Goal: Task Accomplishment & Management: Complete application form

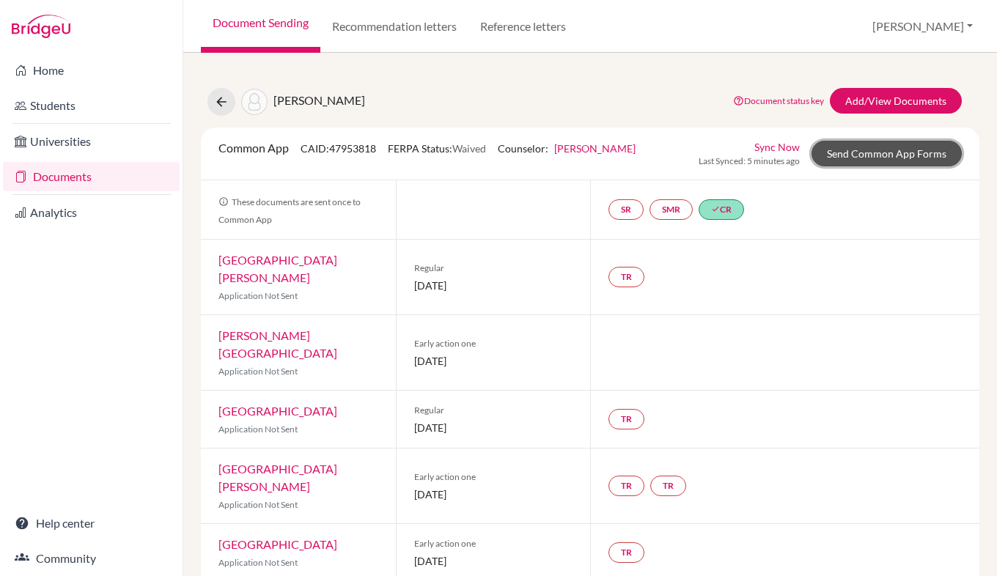
click at [869, 163] on link "Send Common App Forms" at bounding box center [887, 154] width 150 height 26
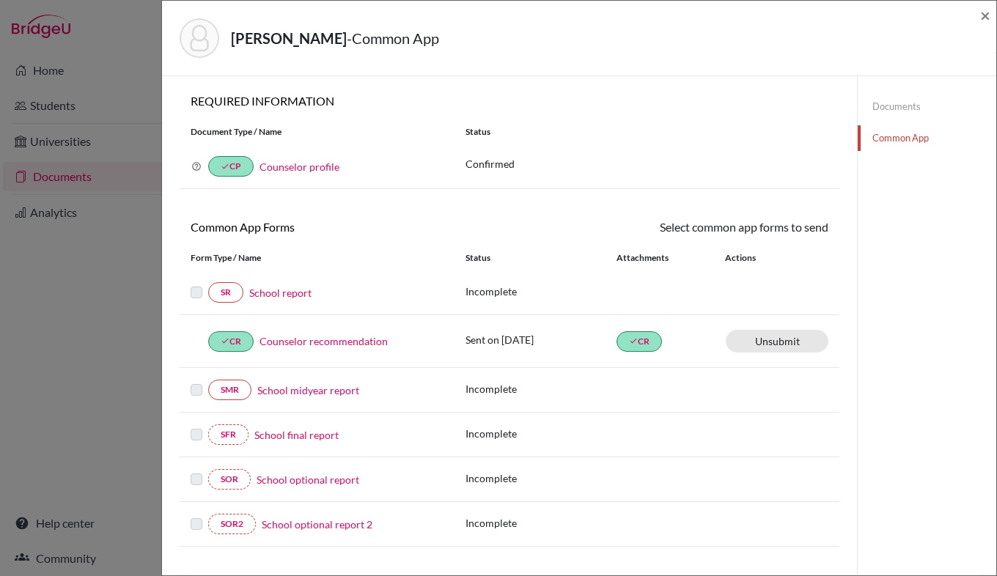
click at [199, 284] on label at bounding box center [197, 284] width 12 height 0
click at [283, 294] on link "School report" at bounding box center [280, 292] width 62 height 15
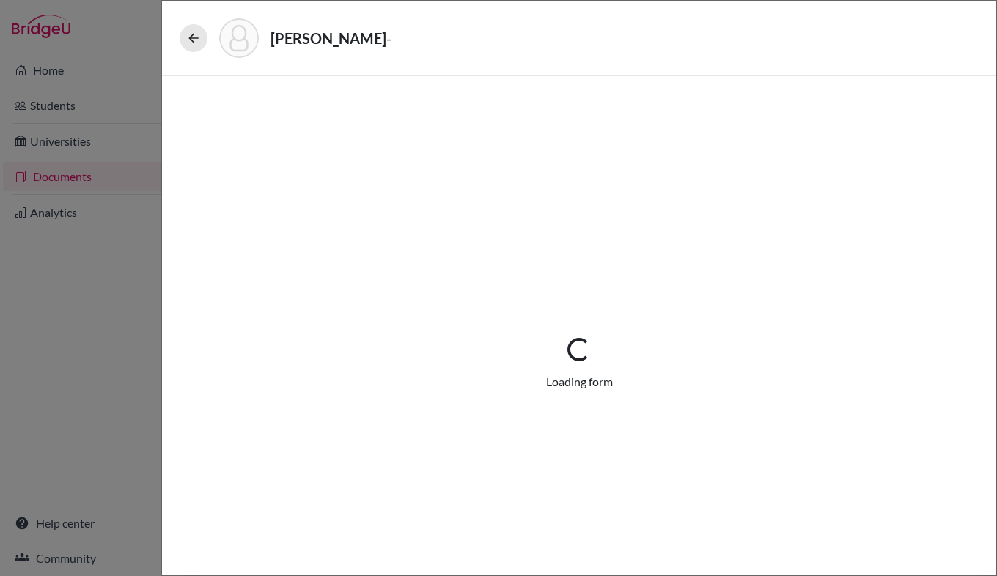
select select "4"
select select "0"
select select "1"
select select "4"
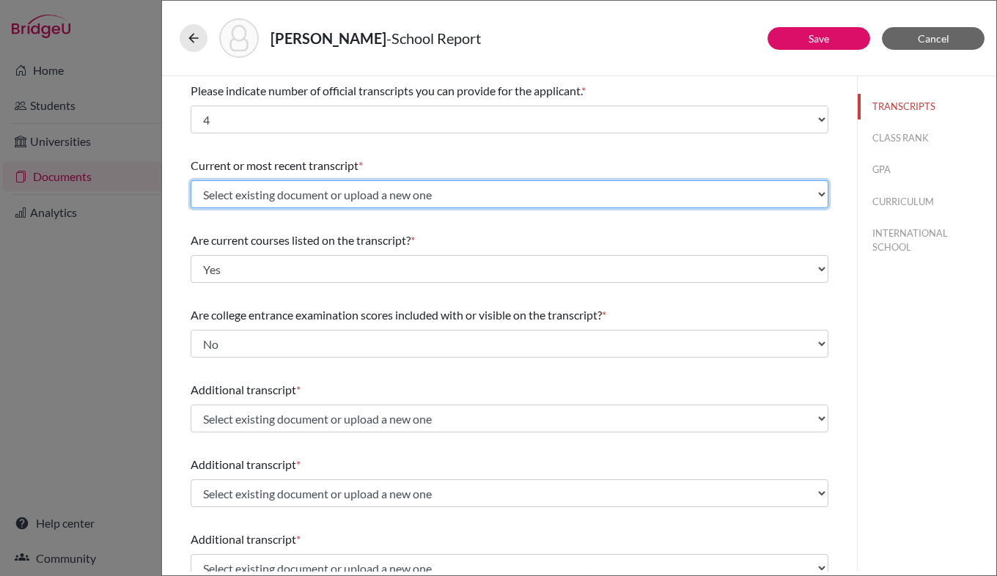
click at [500, 202] on select "Select existing document or upload a new one Grade 11 Transcript Upload New File" at bounding box center [510, 194] width 638 height 28
select select "Upload New File"
click at [191, 180] on select "Select existing document or upload a new one Grade 11 Transcript Upload New File" at bounding box center [510, 194] width 638 height 28
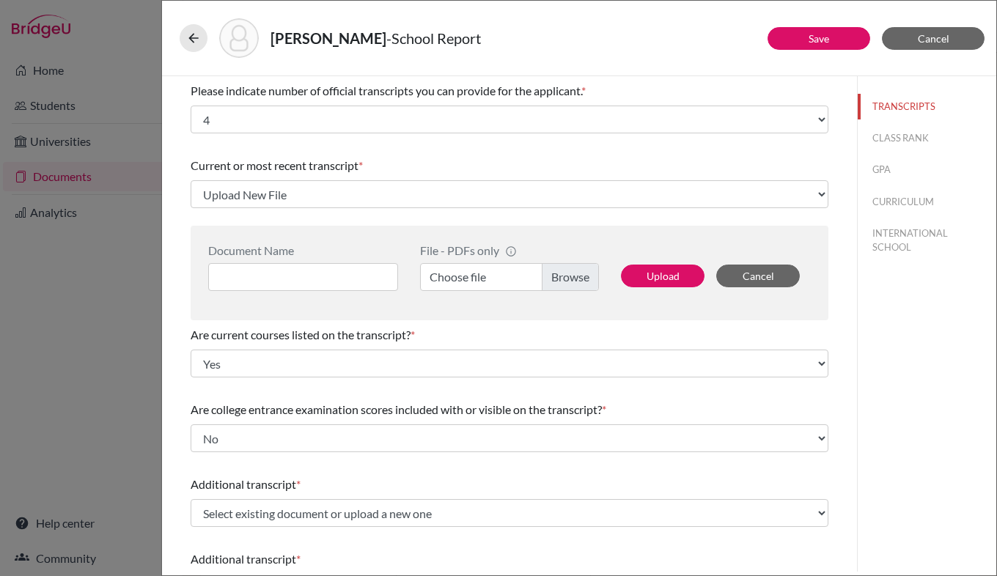
click at [569, 280] on label "Choose file" at bounding box center [509, 277] width 179 height 28
click at [569, 280] on input "Choose file" at bounding box center [509, 277] width 179 height 28
click at [337, 274] on input at bounding box center [303, 277] width 190 height 28
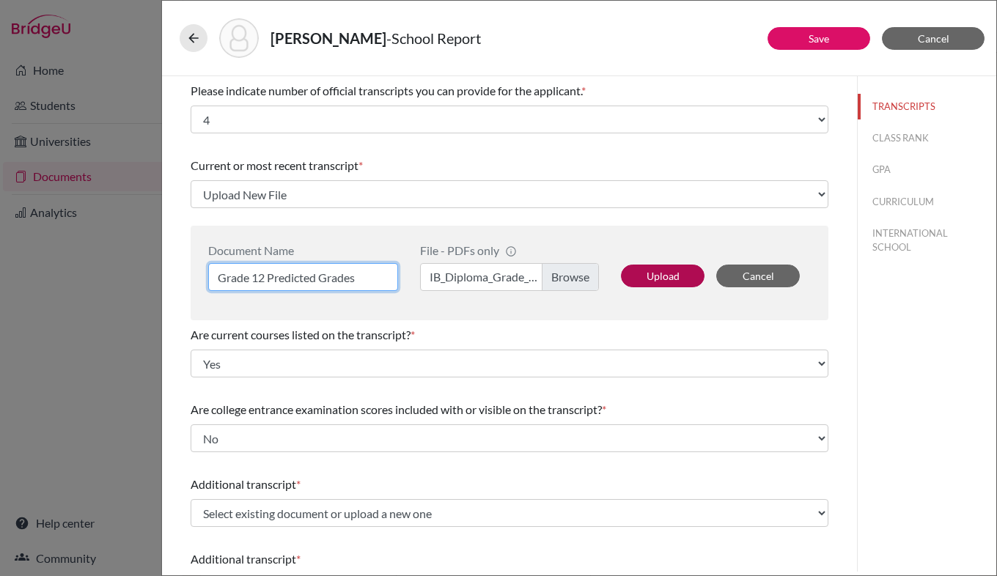
type input "Grade 12 Predicted Grades"
click at [665, 274] on button "Upload" at bounding box center [663, 276] width 84 height 23
select select "676788"
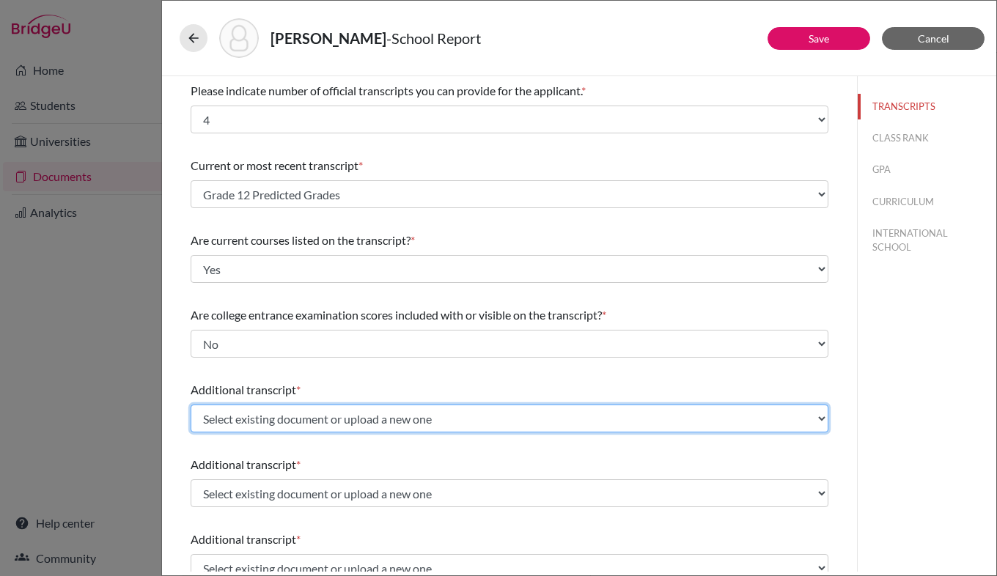
click at [396, 422] on select "Select existing document or upload a new one Grade 11 Transcript Upload New File" at bounding box center [510, 419] width 638 height 28
click at [191, 405] on select "Select existing document or upload a new one Grade 11 Transcript Upload New File" at bounding box center [510, 419] width 638 height 28
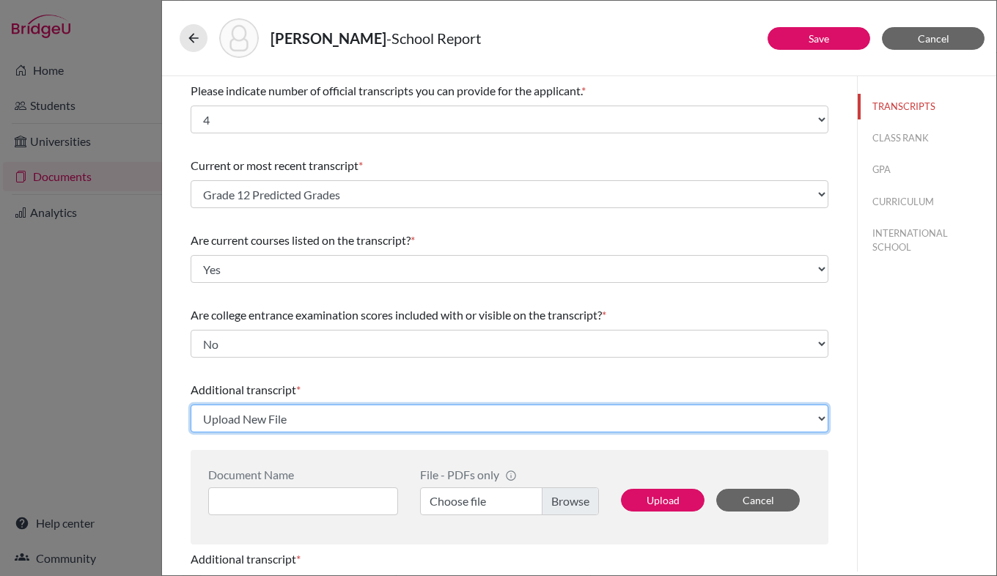
click at [328, 413] on select "Select existing document or upload a new one Grade 11 Transcript Upload New File" at bounding box center [510, 419] width 638 height 28
select select "670285"
click at [191, 405] on select "Select existing document or upload a new one Grade 11 Transcript Upload New File" at bounding box center [510, 419] width 638 height 28
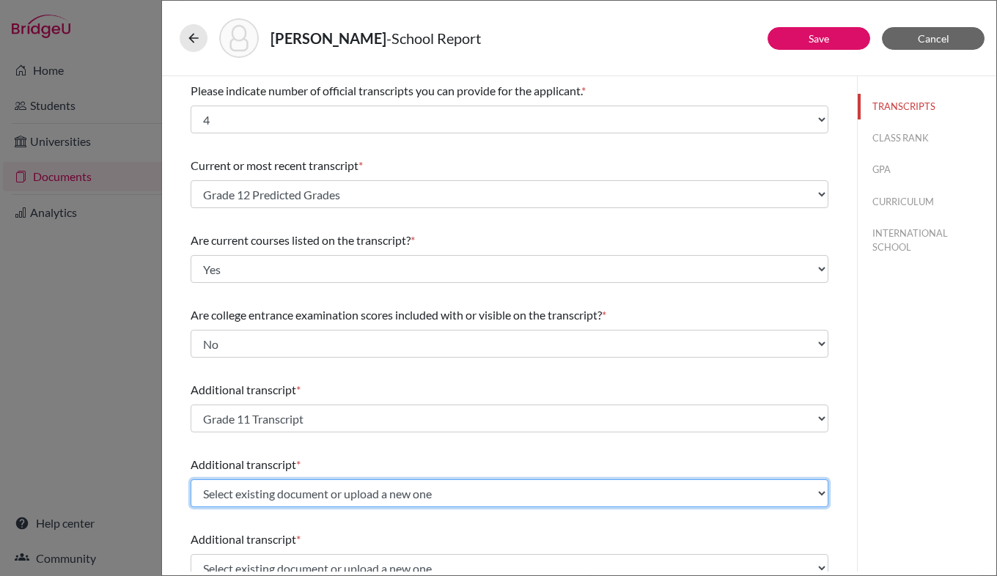
click at [315, 490] on select "Select existing document or upload a new one Grade 11 Transcript Upload New File" at bounding box center [510, 494] width 638 height 28
select select "Upload New File"
click at [191, 480] on select "Select existing document or upload a new one Grade 11 Transcript Upload New File" at bounding box center [510, 494] width 638 height 28
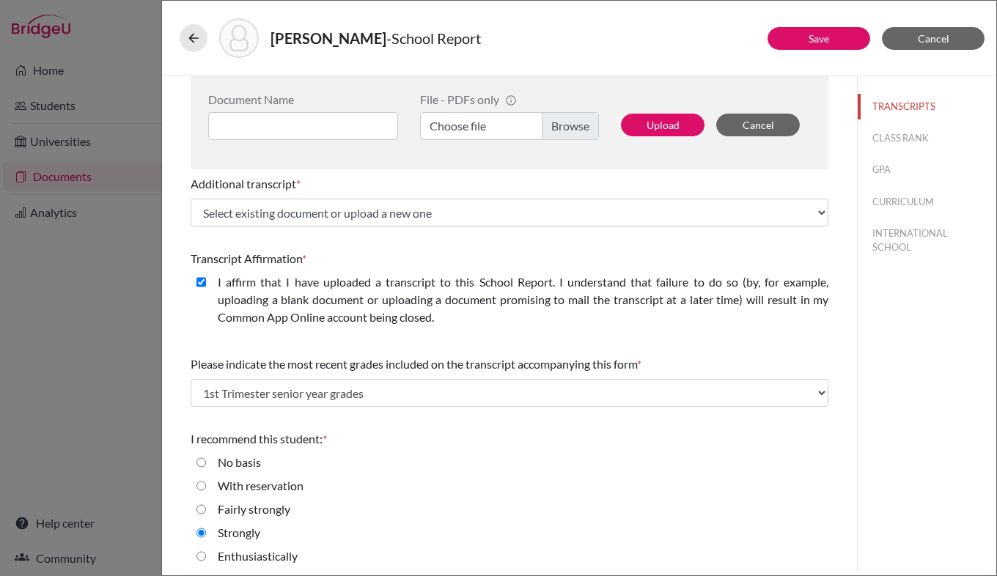
scroll to position [451, 0]
click at [668, 125] on button "Upload" at bounding box center [663, 124] width 84 height 23
click at [557, 124] on label "Choose file" at bounding box center [509, 125] width 179 height 28
click at [557, 124] on input "Choose file" at bounding box center [509, 125] width 179 height 28
click at [316, 115] on input at bounding box center [303, 125] width 190 height 28
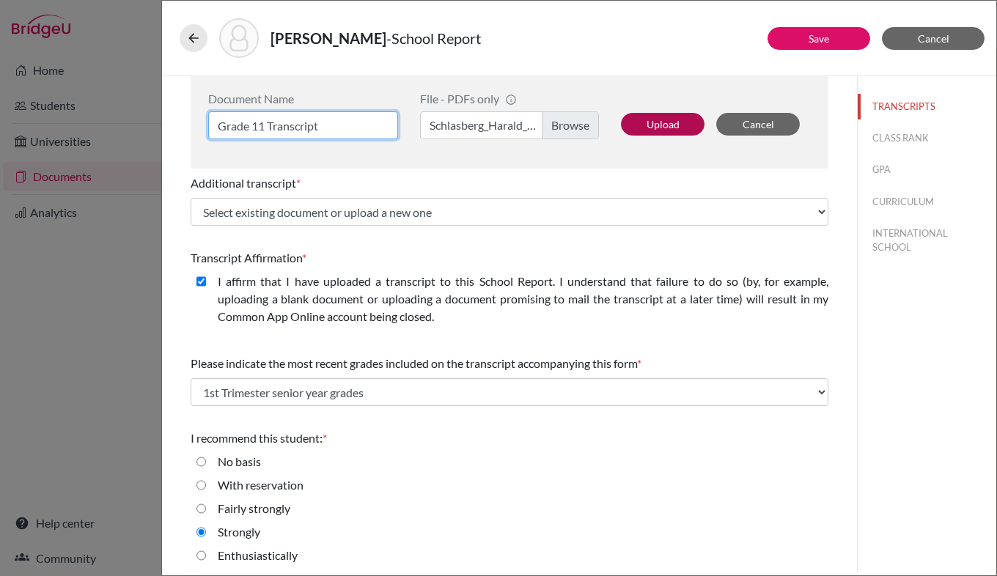
type input "Grade 11 Transcript"
click at [645, 128] on button "Upload" at bounding box center [663, 124] width 84 height 23
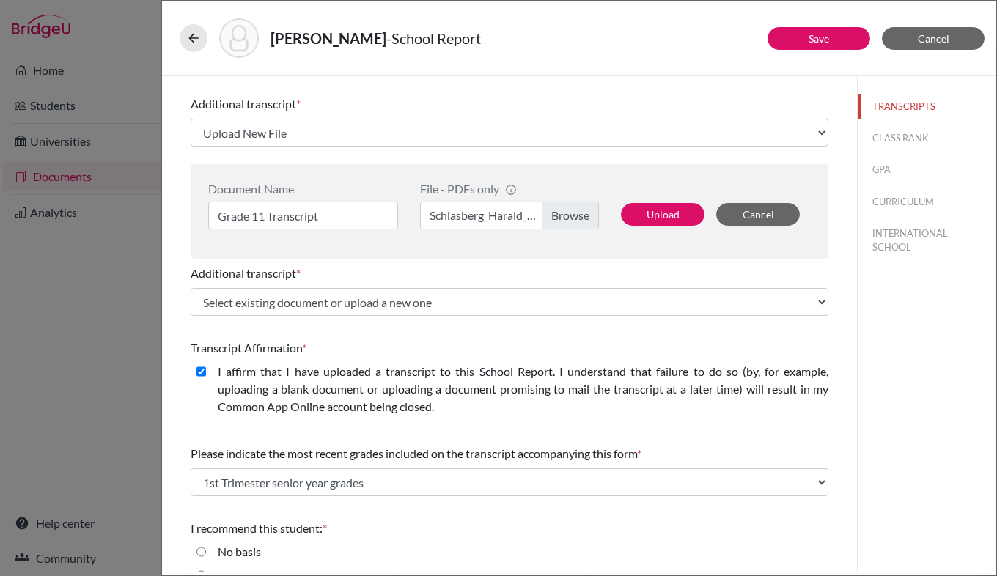
select select "676791"
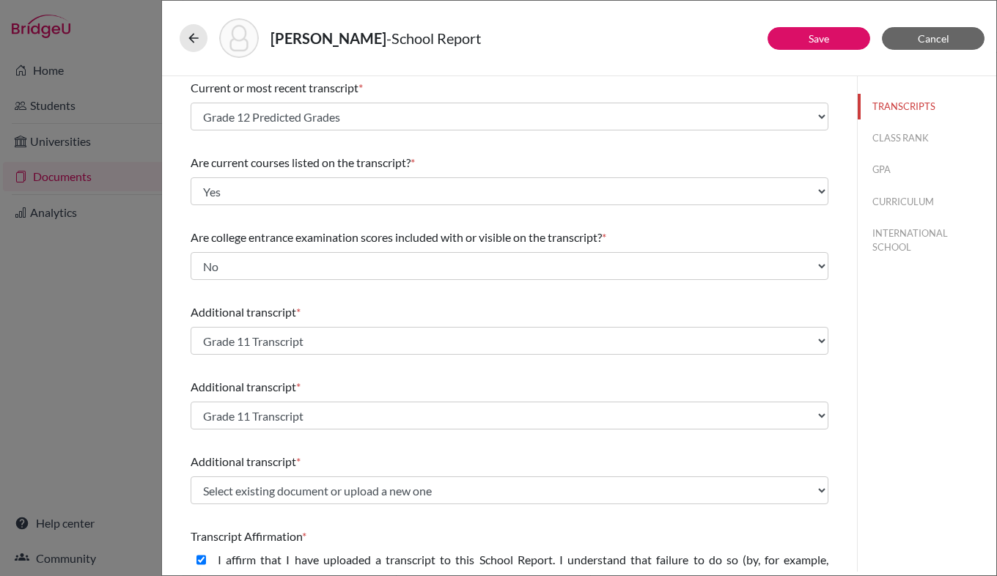
scroll to position [0, 0]
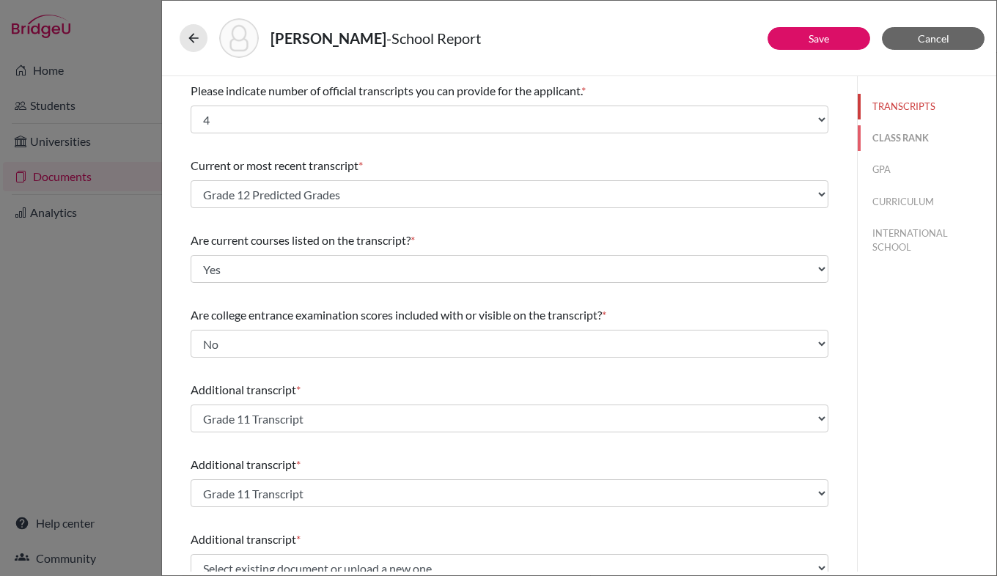
click at [900, 144] on button "CLASS RANK" at bounding box center [927, 138] width 139 height 26
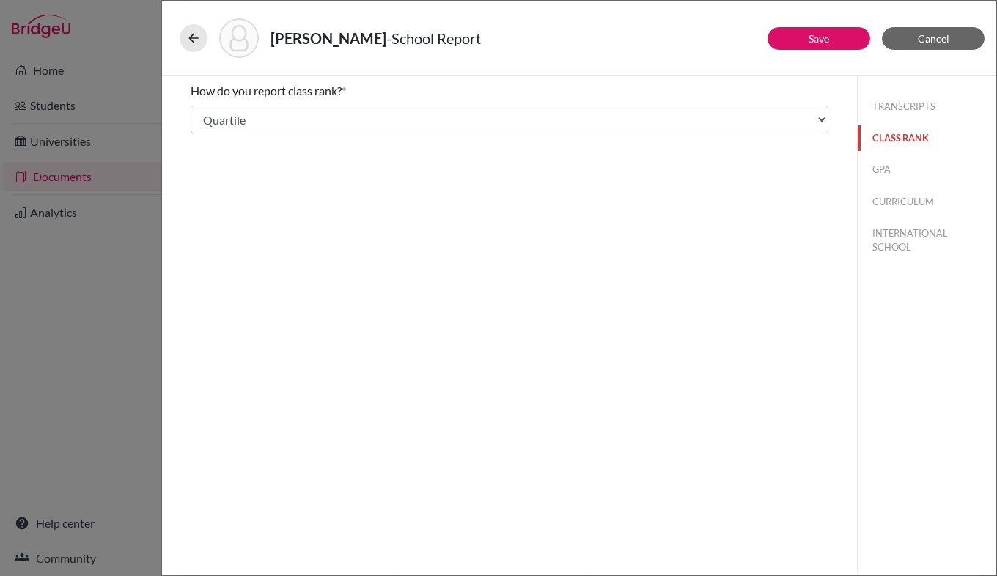
select select "5"
click at [893, 172] on button "GPA" at bounding box center [927, 170] width 139 height 26
click at [909, 208] on button "CURRICULUM" at bounding box center [927, 202] width 139 height 26
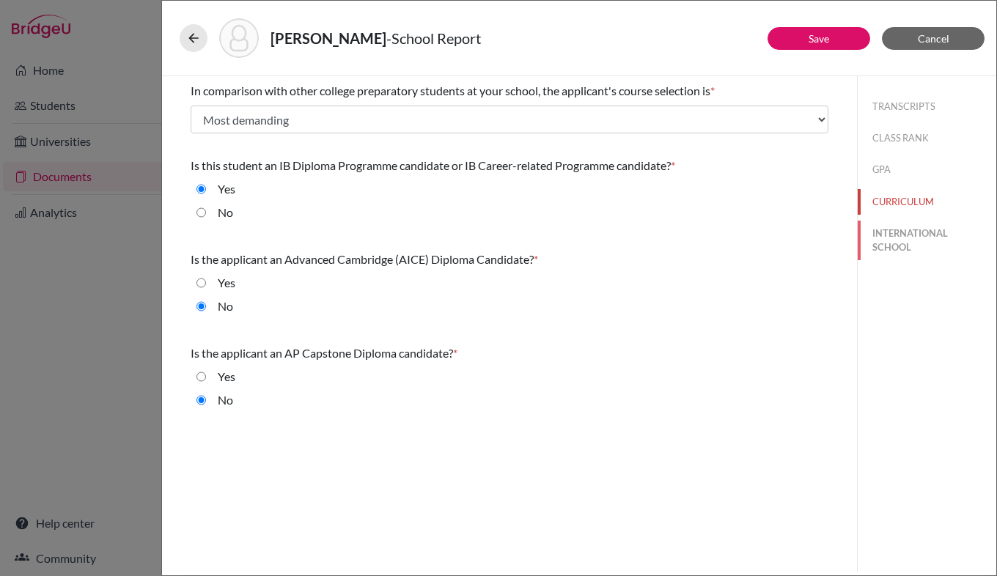
click at [908, 245] on button "INTERNATIONAL SCHOOL" at bounding box center [927, 241] width 139 height 40
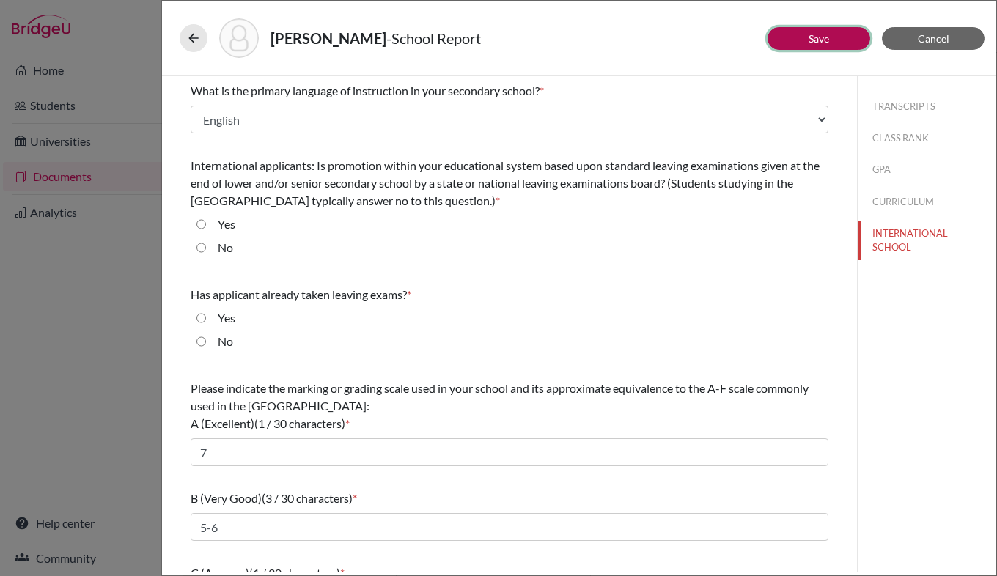
click at [854, 39] on button "Save" at bounding box center [819, 38] width 103 height 23
select select "4"
select select "676788"
select select "0"
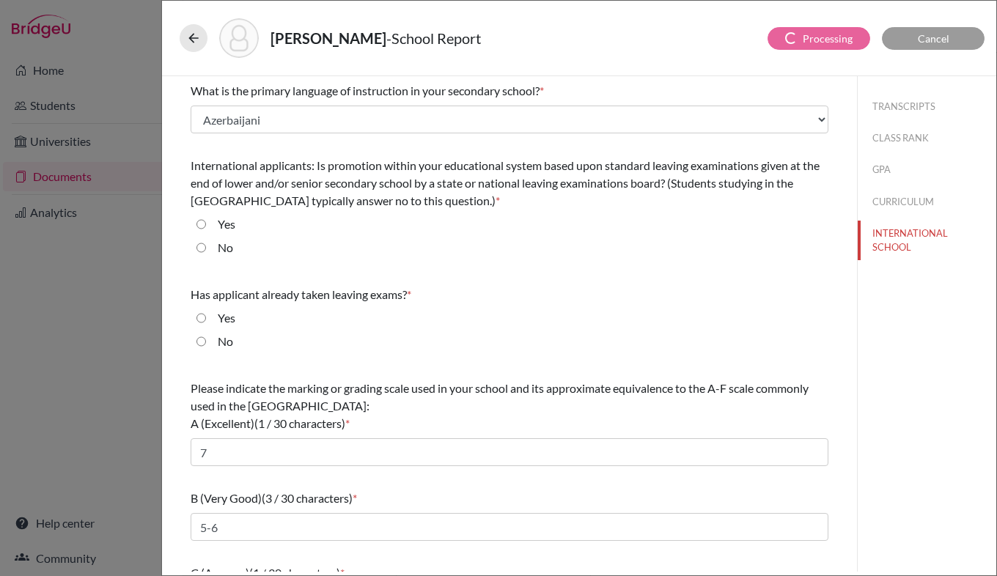
select select "1"
select select "670285"
select select "676791"
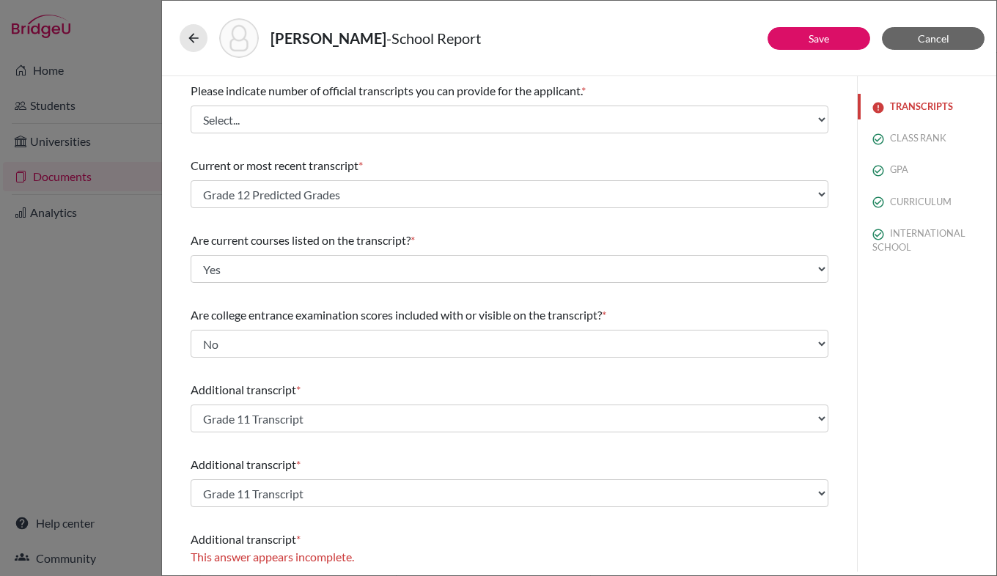
click at [920, 111] on button "TRANSCRIPTS" at bounding box center [927, 107] width 139 height 26
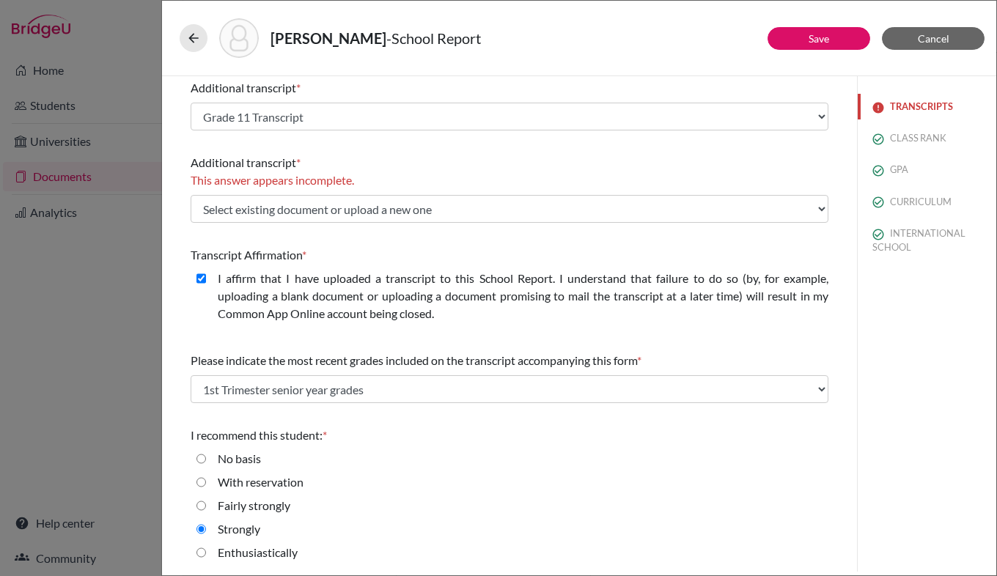
scroll to position [377, 0]
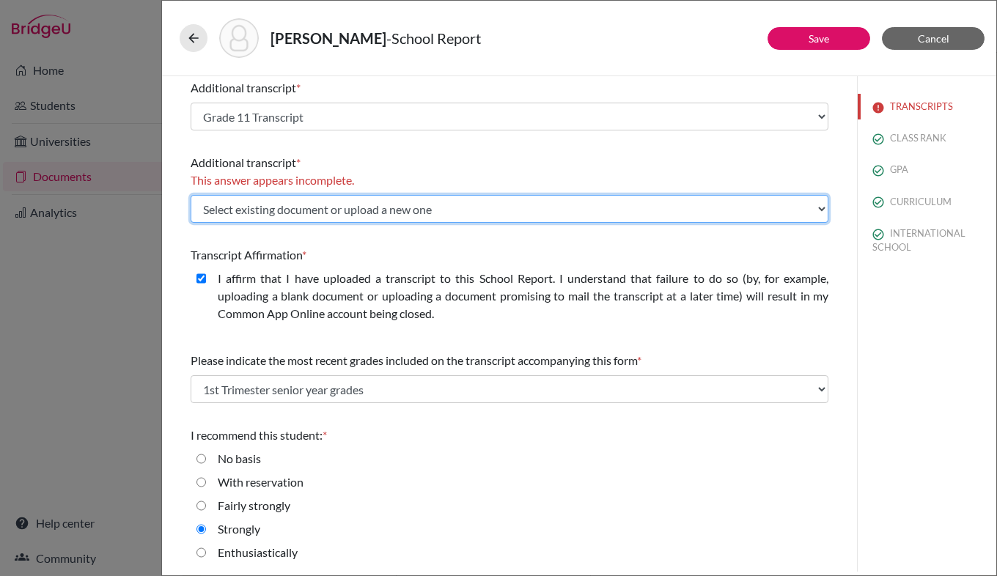
click at [484, 205] on select "Select existing document or upload a new one Grade 11 Transcript Upload New File" at bounding box center [510, 209] width 638 height 28
select select "Upload New File"
click at [191, 195] on select "Select existing document or upload a new one Grade 11 Transcript Upload New File" at bounding box center [510, 209] width 638 height 28
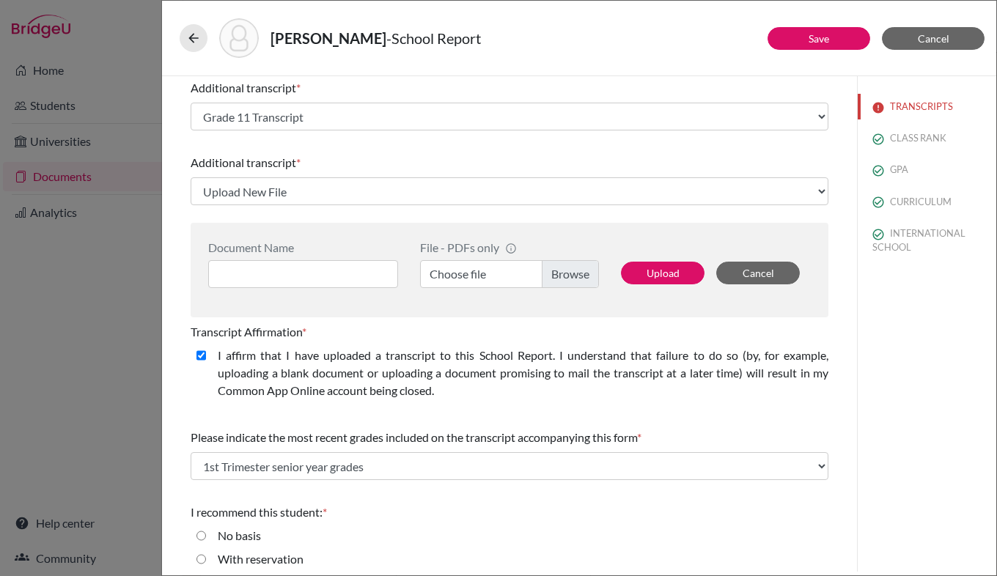
click at [543, 276] on label "Choose file" at bounding box center [509, 274] width 179 height 28
click at [543, 276] on input "Choose file" at bounding box center [509, 274] width 179 height 28
click at [329, 272] on input at bounding box center [303, 274] width 190 height 28
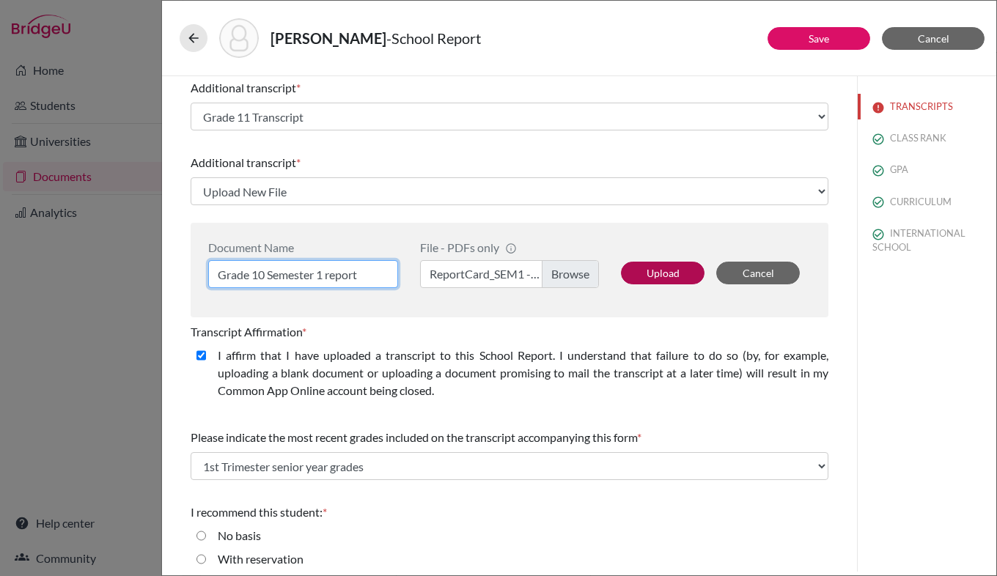
type input "Grade 10 Semester 1 report"
click at [639, 265] on button "Upload" at bounding box center [663, 273] width 84 height 23
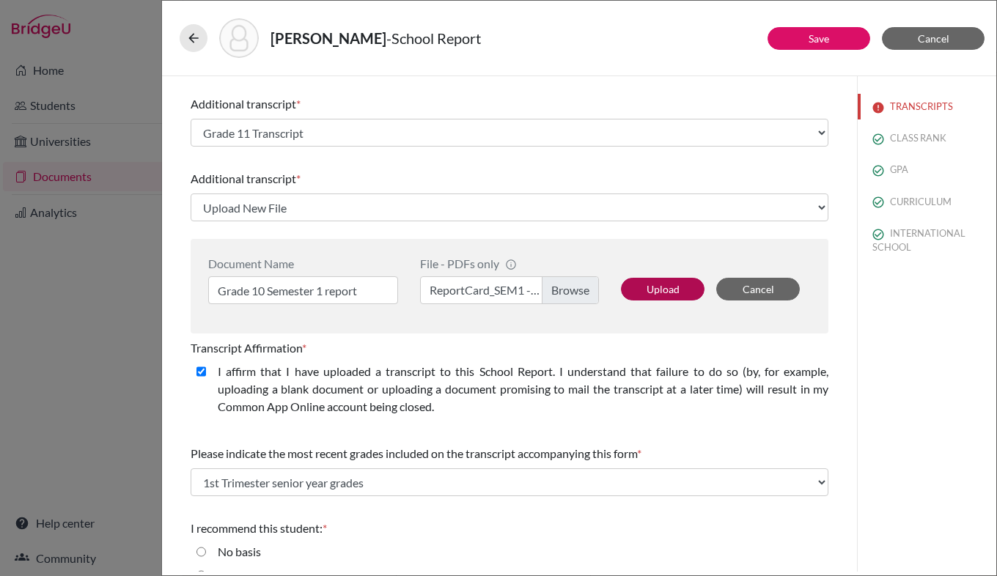
select select "676792"
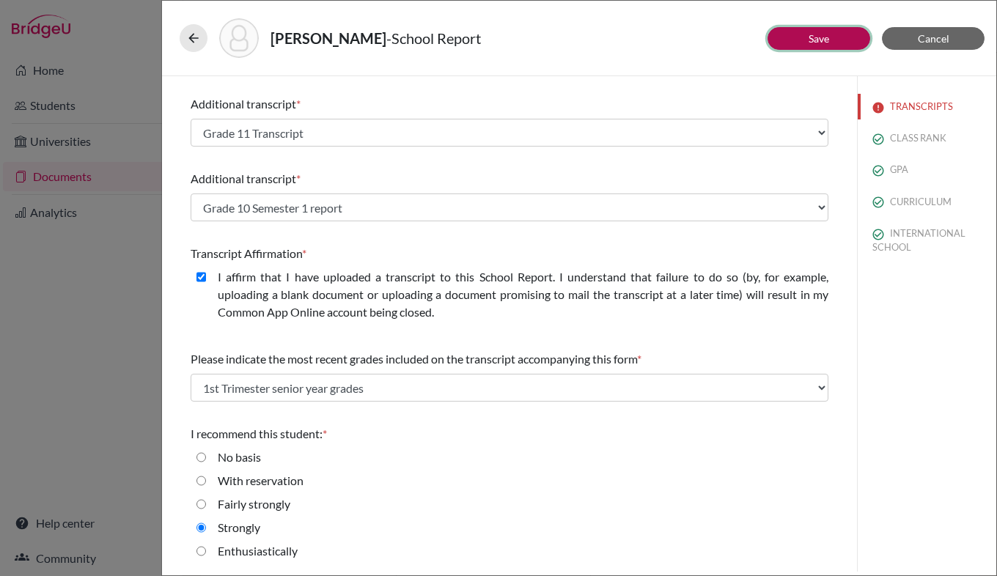
click at [818, 43] on link "Save" at bounding box center [819, 38] width 21 height 12
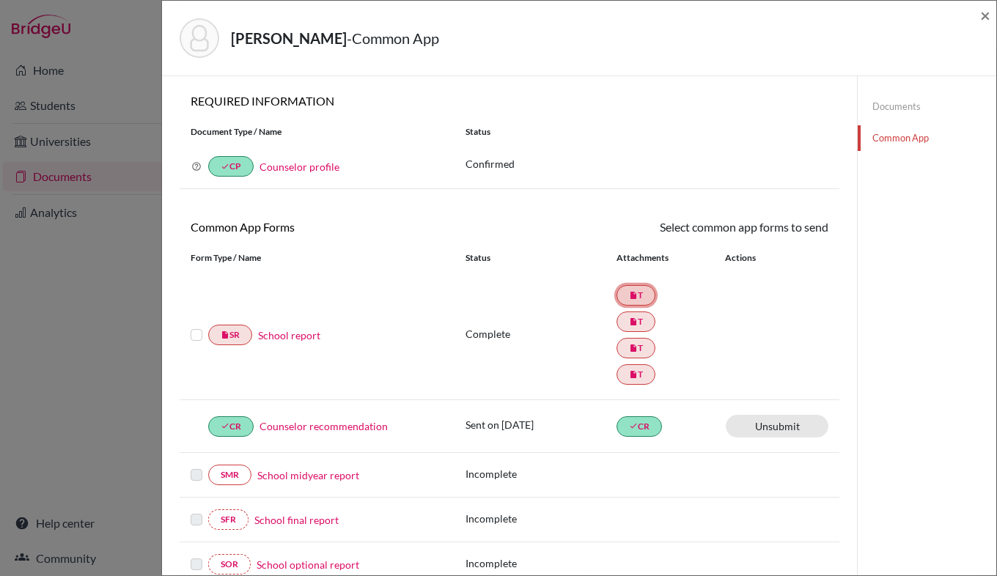
click at [633, 297] on link "insert_drive_file T" at bounding box center [636, 295] width 39 height 21
click at [299, 334] on link "School report" at bounding box center [289, 335] width 62 height 15
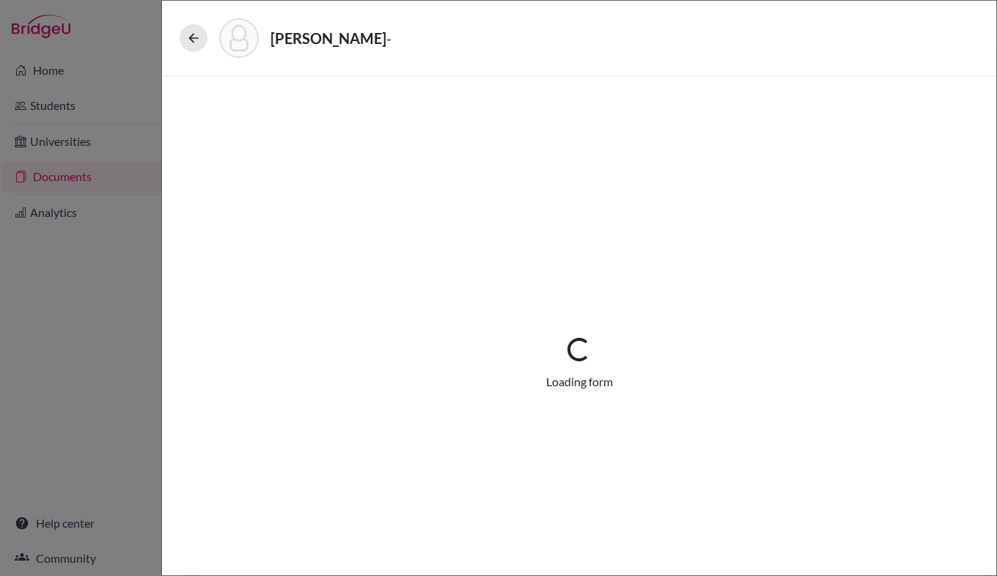
select select "4"
select select "676788"
select select "0"
select select "1"
select select "670285"
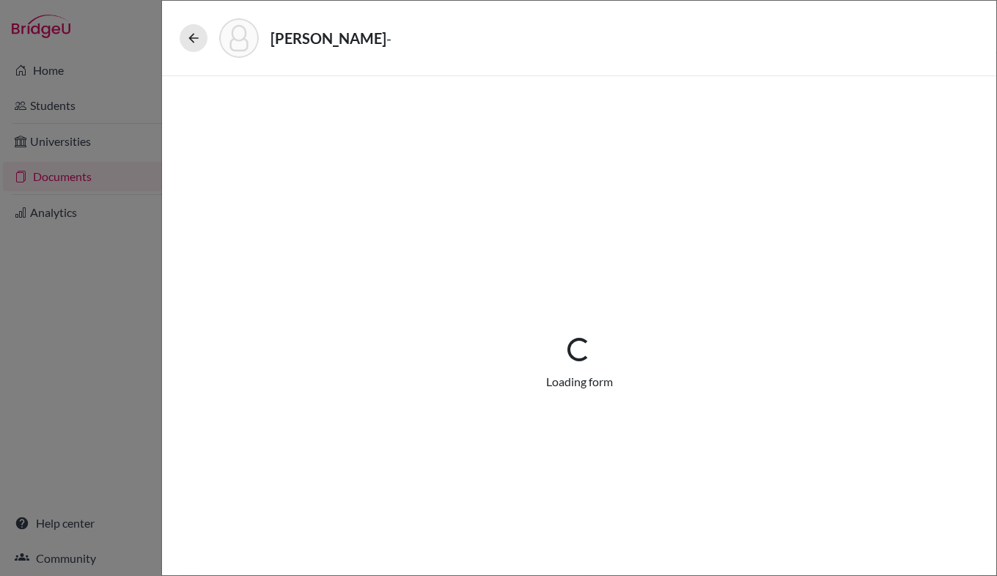
select select "676791"
select select "676792"
select select "4"
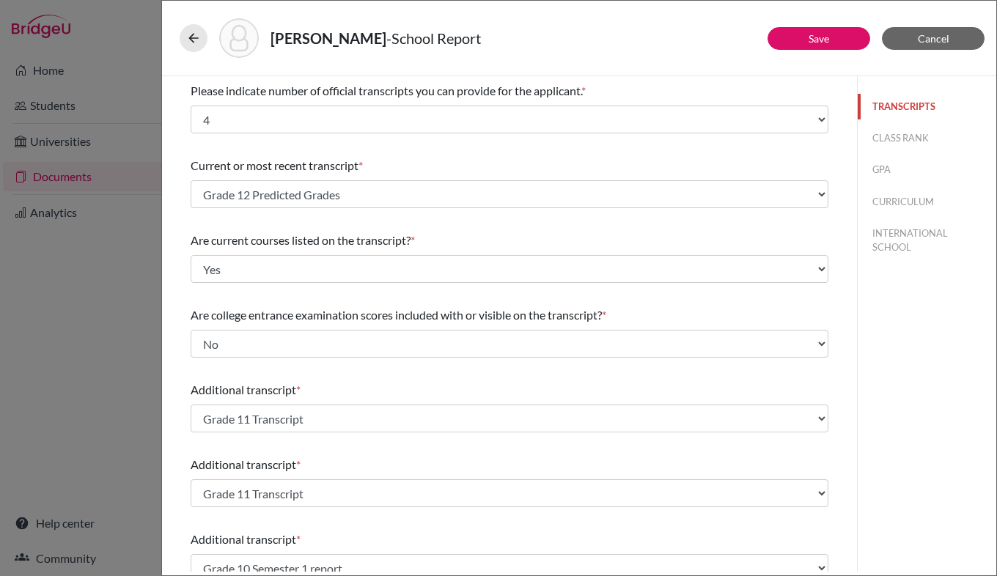
click at [905, 104] on button "TRANSCRIPTS" at bounding box center [927, 107] width 139 height 26
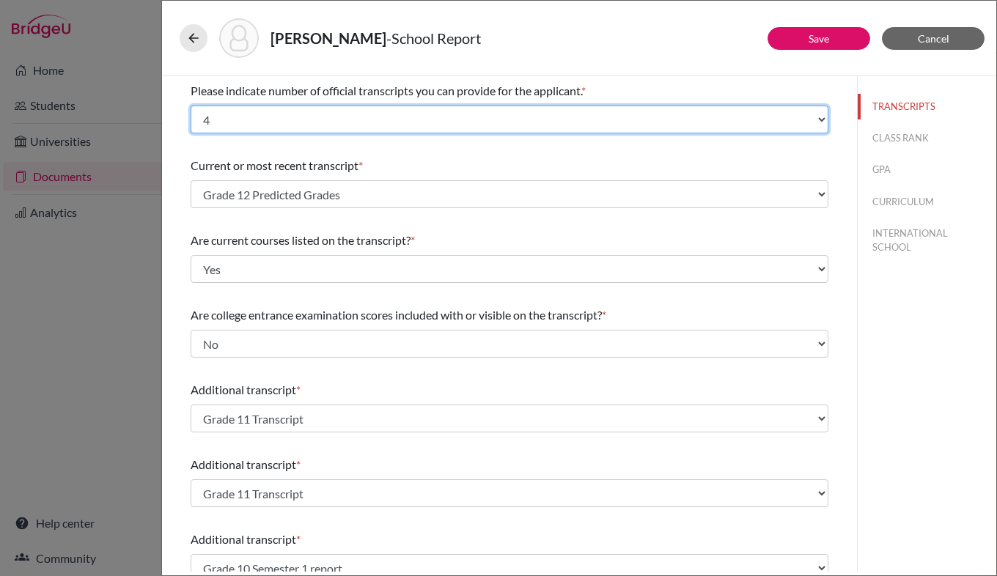
click at [809, 127] on select "Select... 1 2 3 4" at bounding box center [510, 120] width 638 height 28
click at [191, 106] on select "Select... 1 2 3 4" at bounding box center [510, 120] width 638 height 28
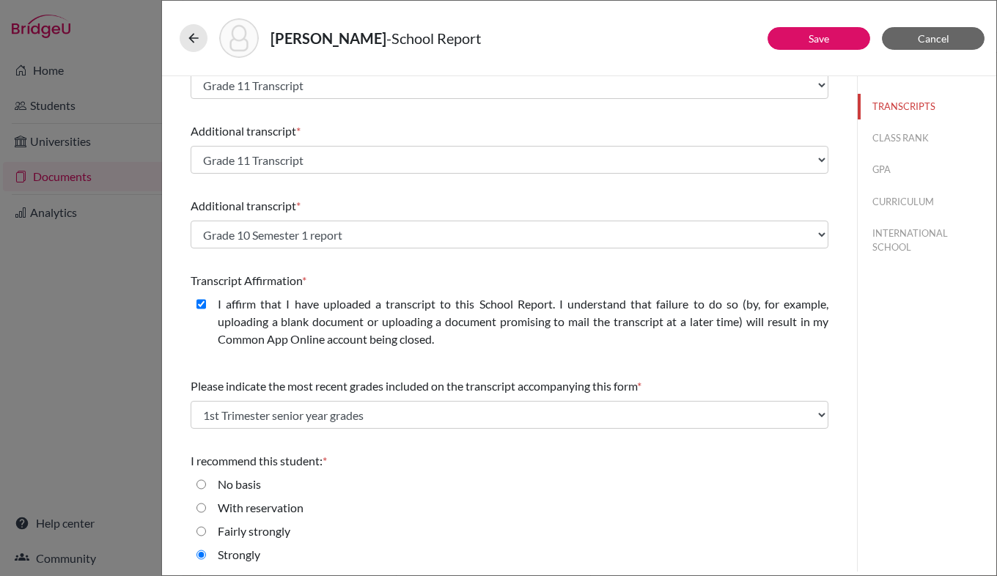
scroll to position [361, 0]
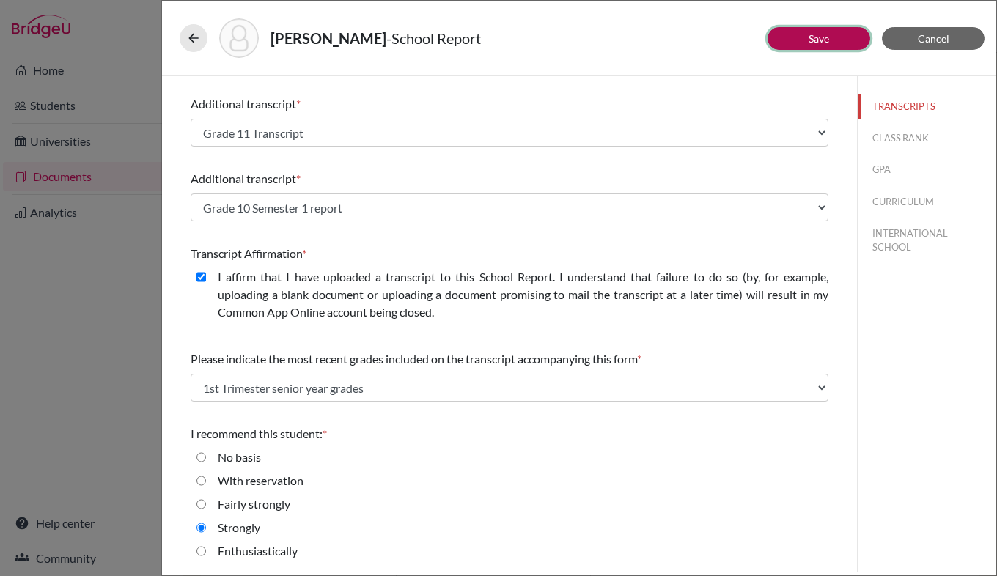
click at [826, 43] on link "Save" at bounding box center [819, 38] width 21 height 12
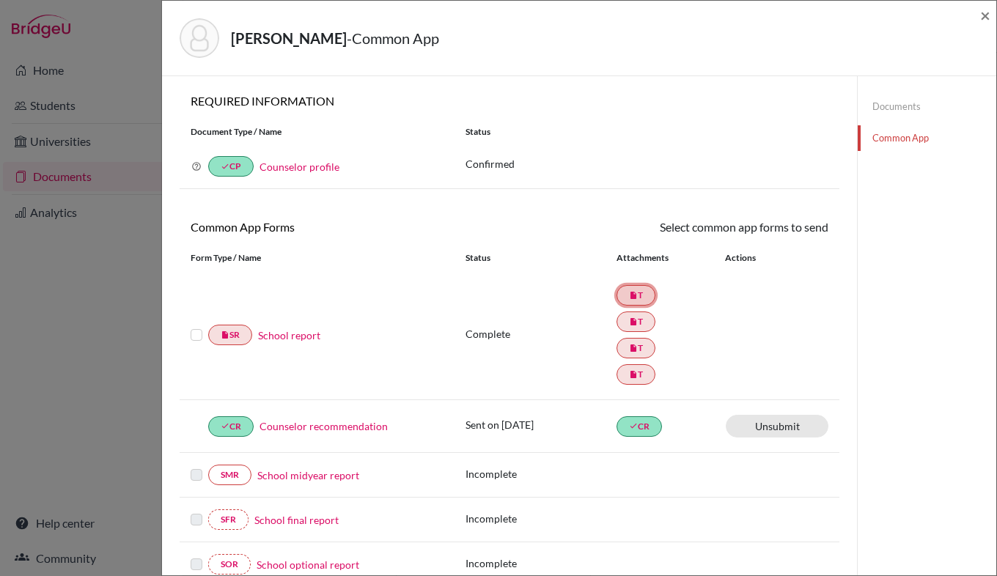
click at [639, 301] on link "insert_drive_file T" at bounding box center [636, 295] width 39 height 21
click at [287, 339] on link "School report" at bounding box center [289, 335] width 62 height 15
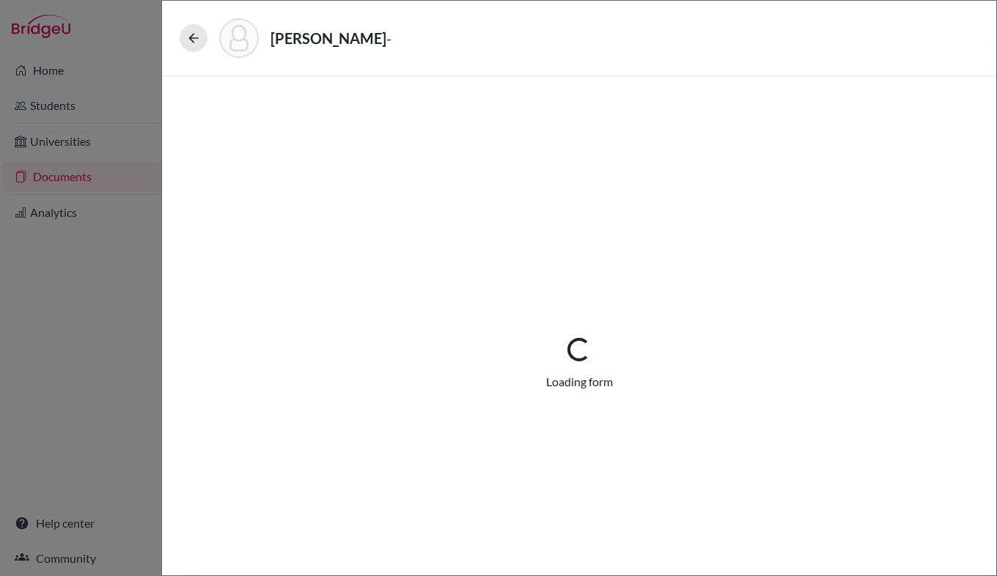
select select "4"
select select "676788"
select select "0"
select select "1"
select select "670285"
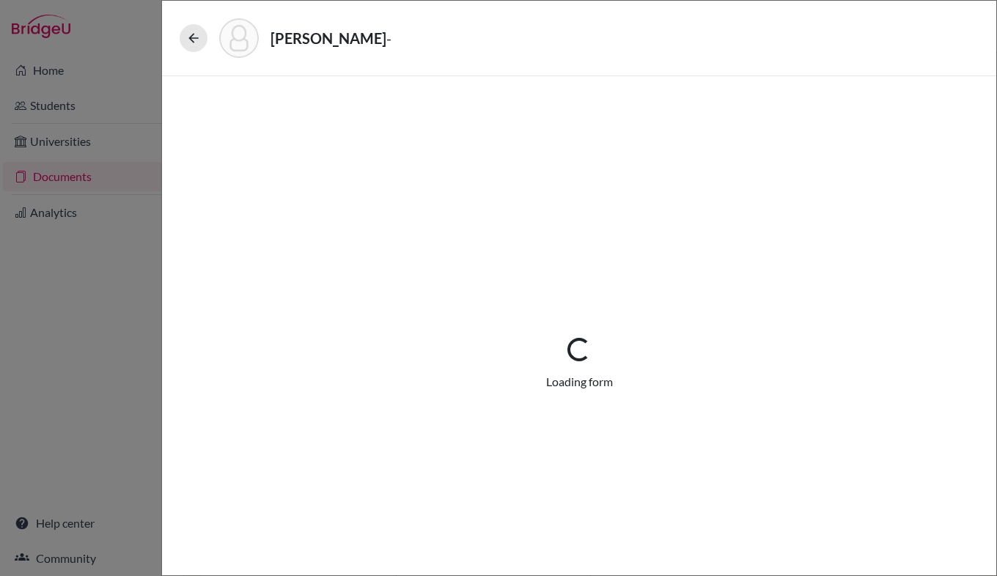
select select "676791"
select select "676792"
select select "4"
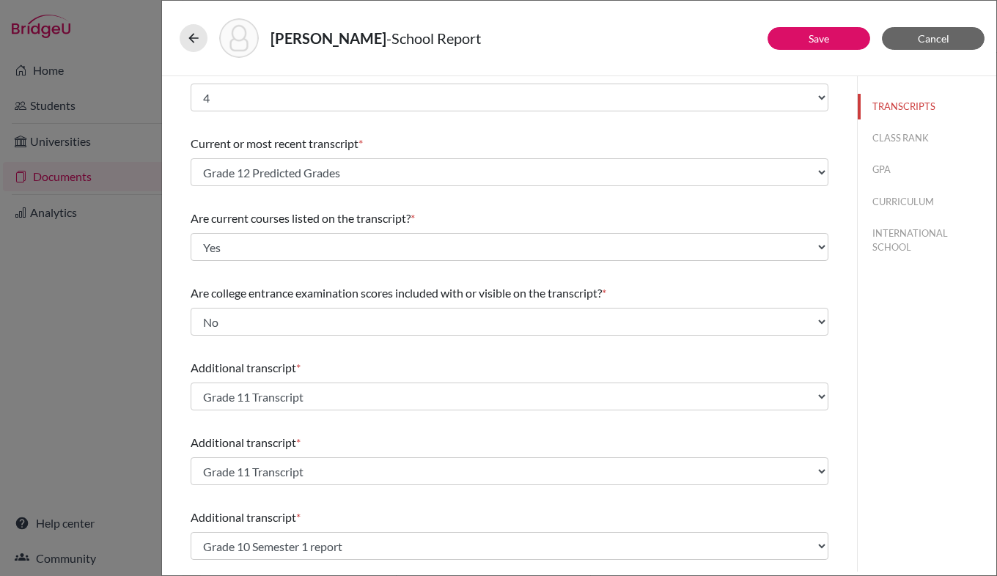
scroll to position [22, 0]
click at [813, 35] on link "Save" at bounding box center [819, 38] width 21 height 12
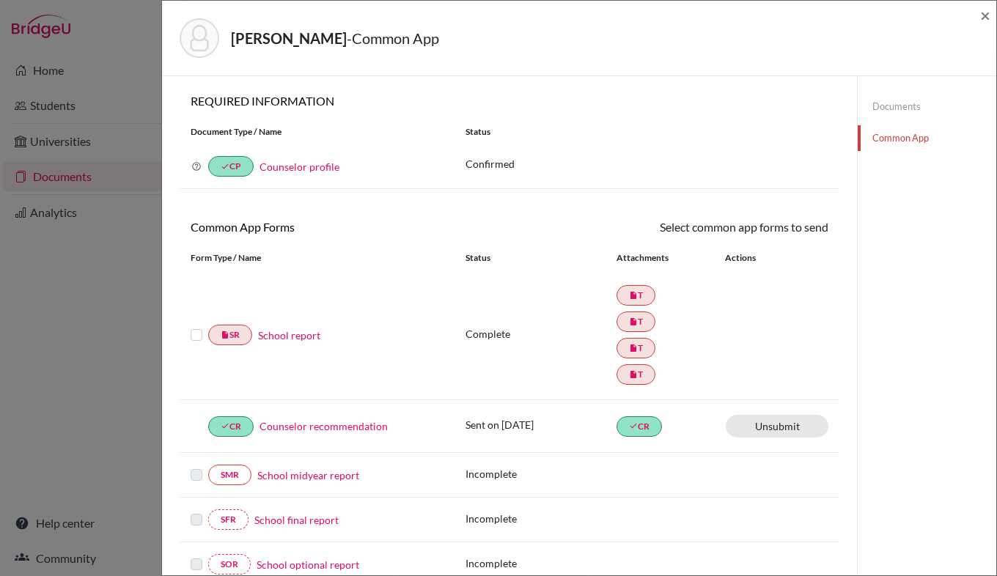
click at [198, 326] on label at bounding box center [197, 326] width 12 height 0
click at [0, 0] on input "checkbox" at bounding box center [0, 0] width 0 height 0
click at [309, 334] on link "School report" at bounding box center [289, 336] width 62 height 15
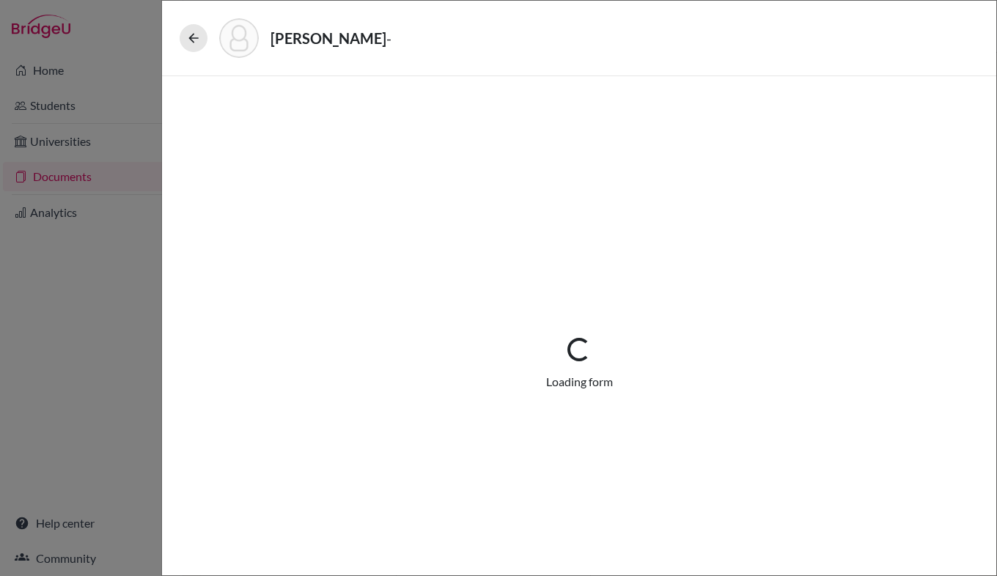
select select "4"
select select "676788"
select select "0"
select select "1"
select select "670285"
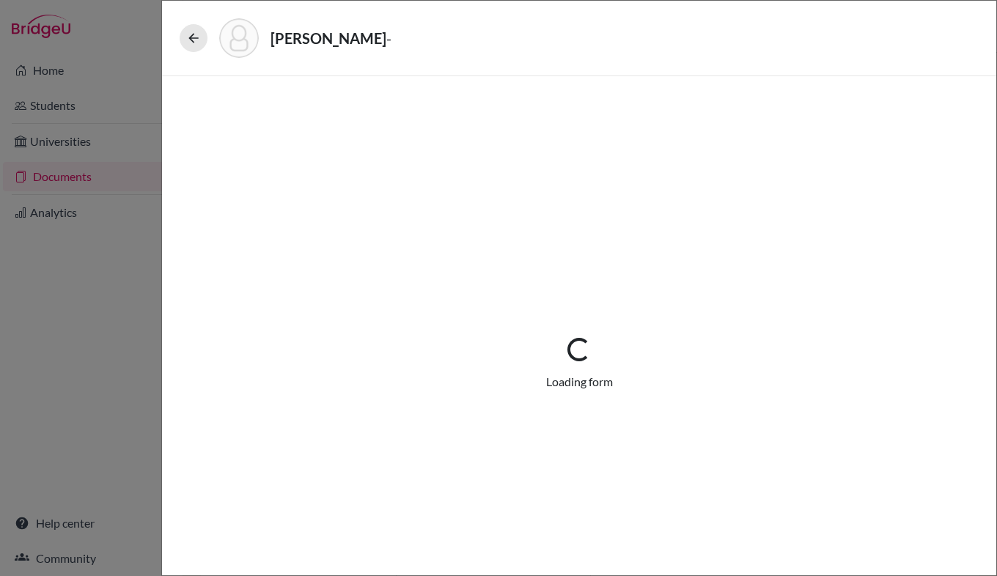
select select "676791"
select select "676792"
select select "4"
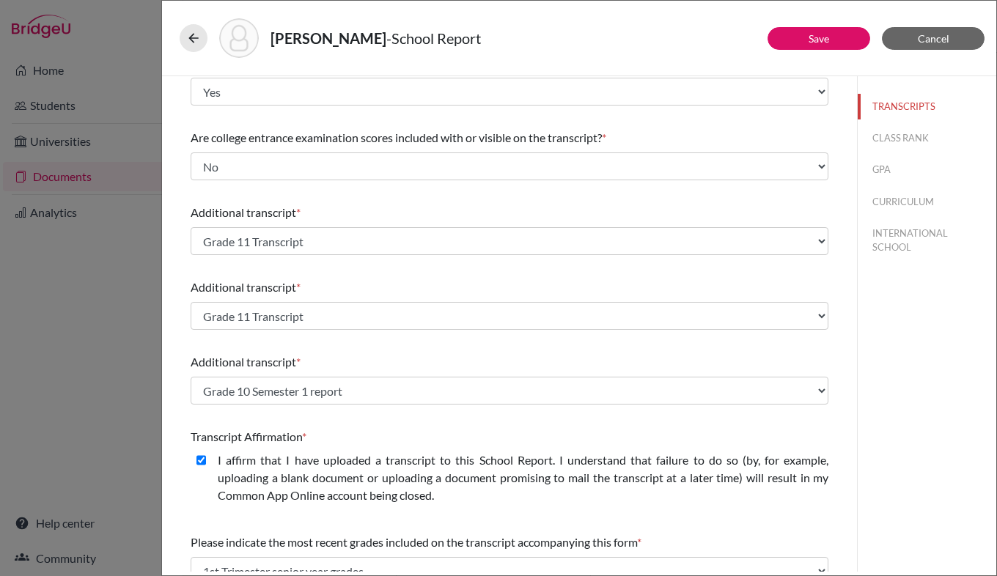
scroll to position [179, 0]
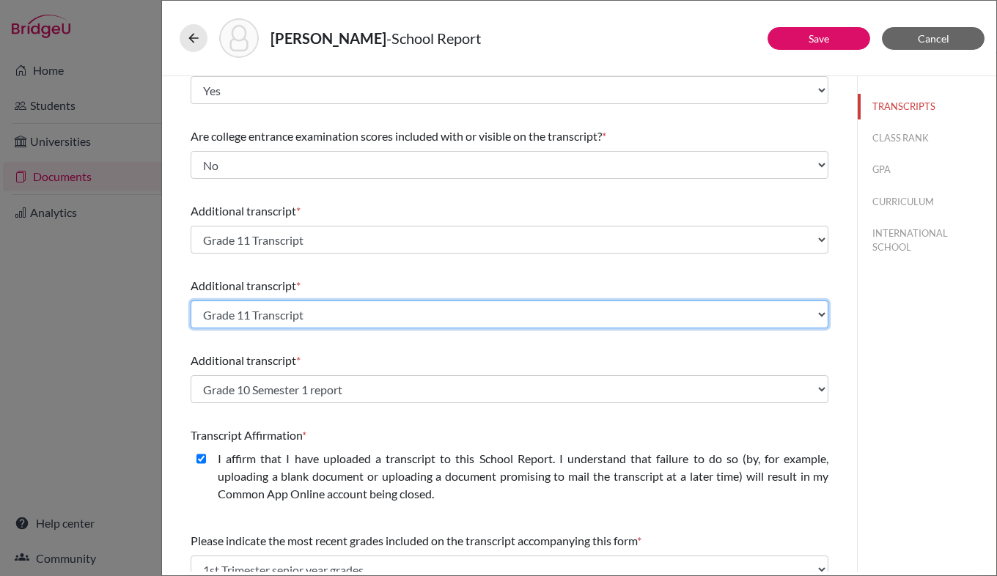
click at [603, 311] on select "Select existing document or upload a new one Grade 11 Transcript Grade 12 Predi…" at bounding box center [510, 315] width 638 height 28
click at [191, 301] on select "Select existing document or upload a new one Grade 11 Transcript Grade 12 Predi…" at bounding box center [510, 315] width 638 height 28
click at [363, 315] on select "Select existing document or upload a new one Grade 11 Transcript Grade 12 Predi…" at bounding box center [510, 315] width 638 height 28
select select "676792"
click at [191, 301] on select "Select existing document or upload a new one Grade 11 Transcript Grade 12 Predi…" at bounding box center [510, 315] width 638 height 28
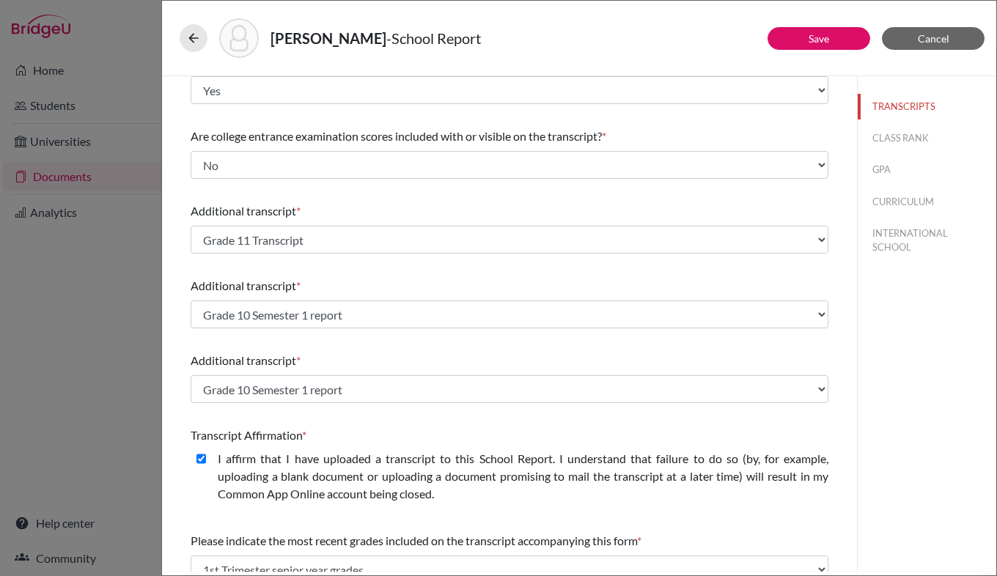
click at [414, 357] on div "Additional transcript *" at bounding box center [510, 361] width 638 height 18
click at [810, 43] on link "Save" at bounding box center [819, 38] width 21 height 12
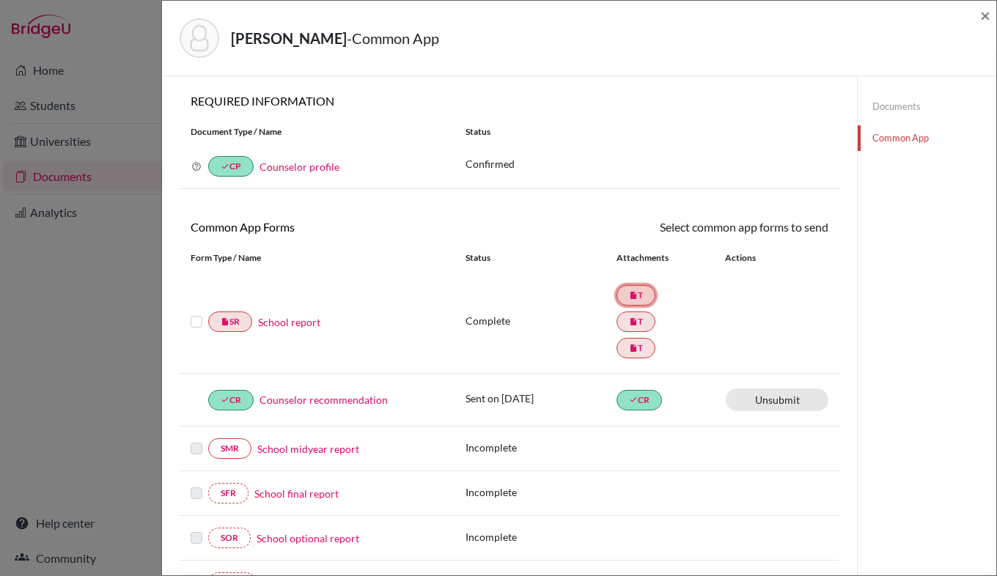
click at [637, 298] on link "insert_drive_file T" at bounding box center [636, 295] width 39 height 21
click at [194, 313] on label at bounding box center [197, 313] width 12 height 0
click at [0, 0] on input "checkbox" at bounding box center [0, 0] width 0 height 0
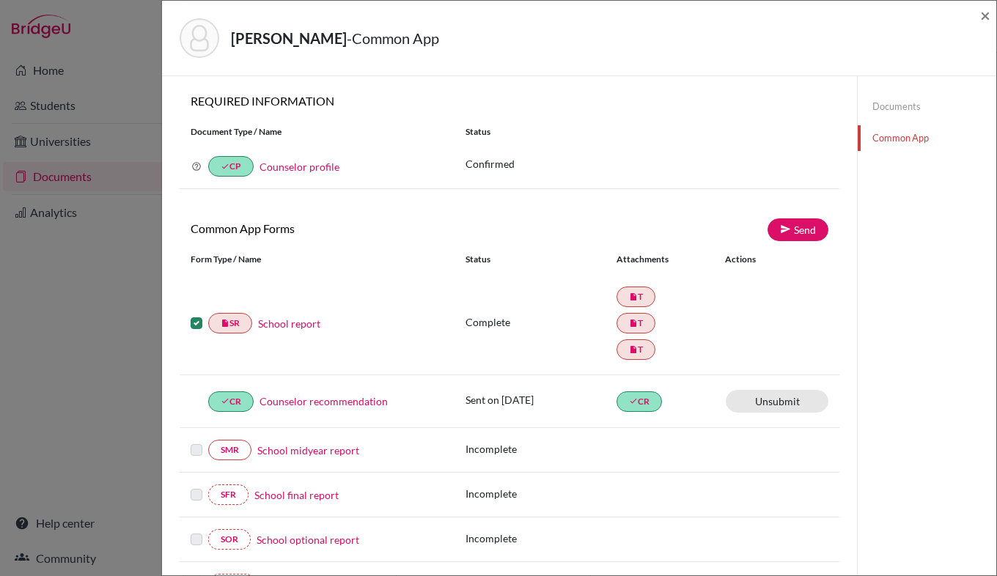
click at [196, 315] on label at bounding box center [197, 315] width 12 height 0
click at [0, 0] on input "checkbox" at bounding box center [0, 0] width 0 height 0
click at [303, 325] on link "School report" at bounding box center [289, 322] width 62 height 15
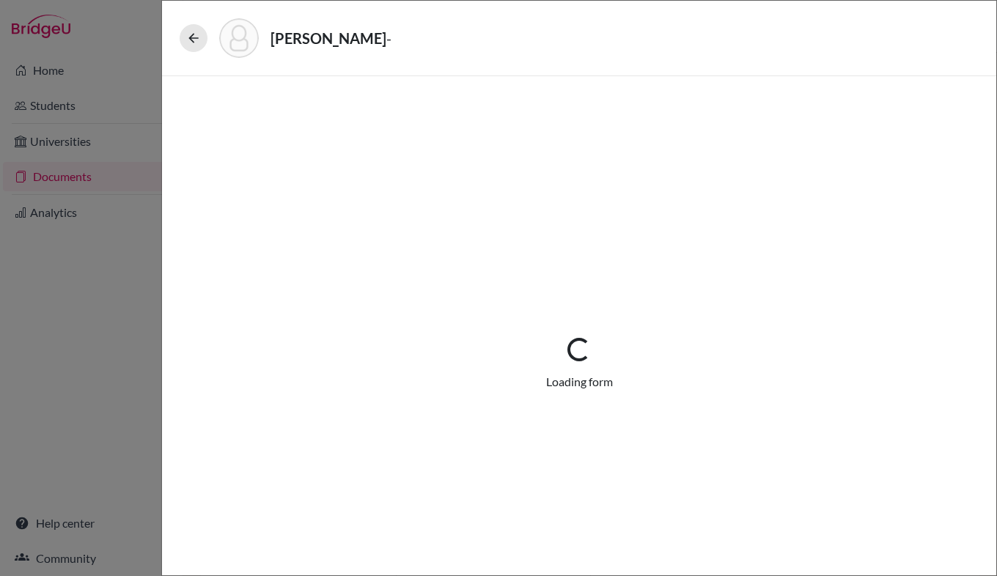
select select "4"
select select "676788"
select select "0"
select select "1"
select select "670285"
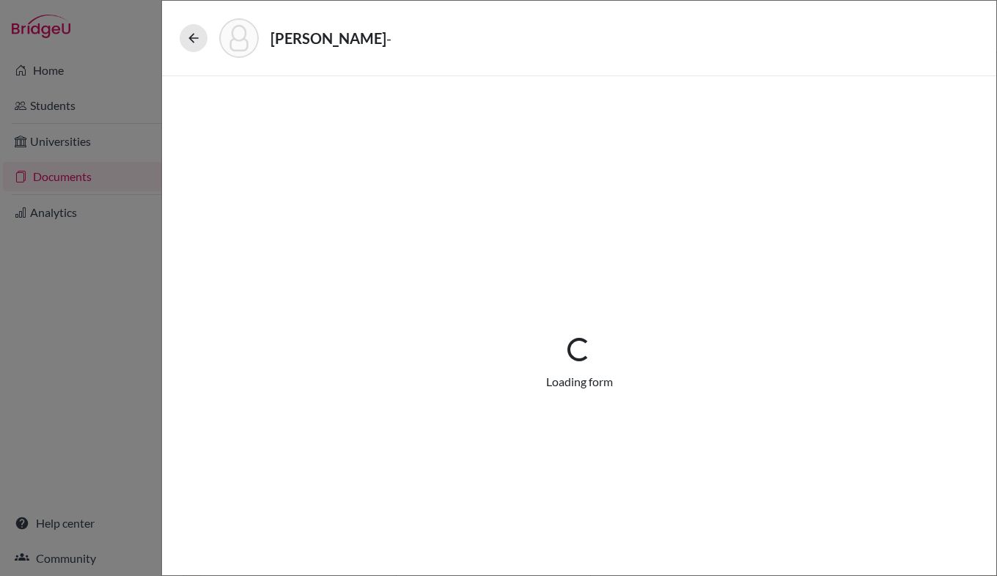
select select "676792"
select select "4"
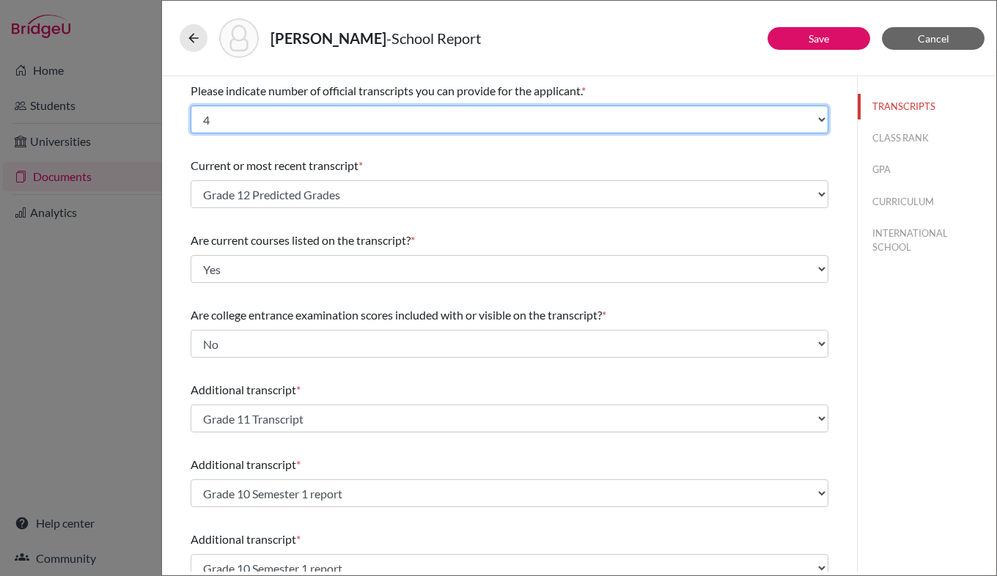
click at [403, 119] on select "Select... 1 2 3 4" at bounding box center [510, 120] width 638 height 28
click at [191, 106] on select "Select... 1 2 3 4" at bounding box center [510, 120] width 638 height 28
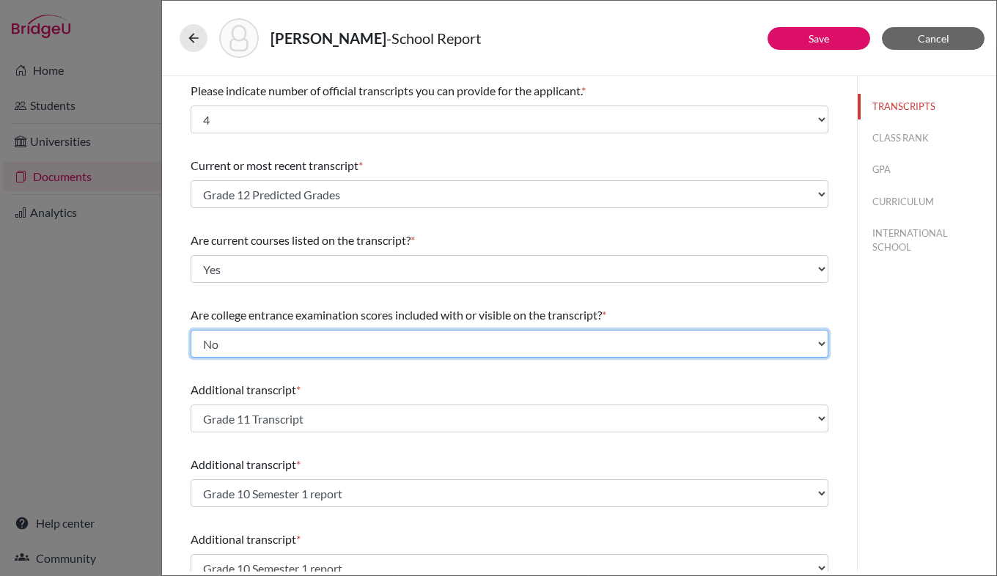
click at [805, 341] on select "Select... Yes No" at bounding box center [510, 344] width 638 height 28
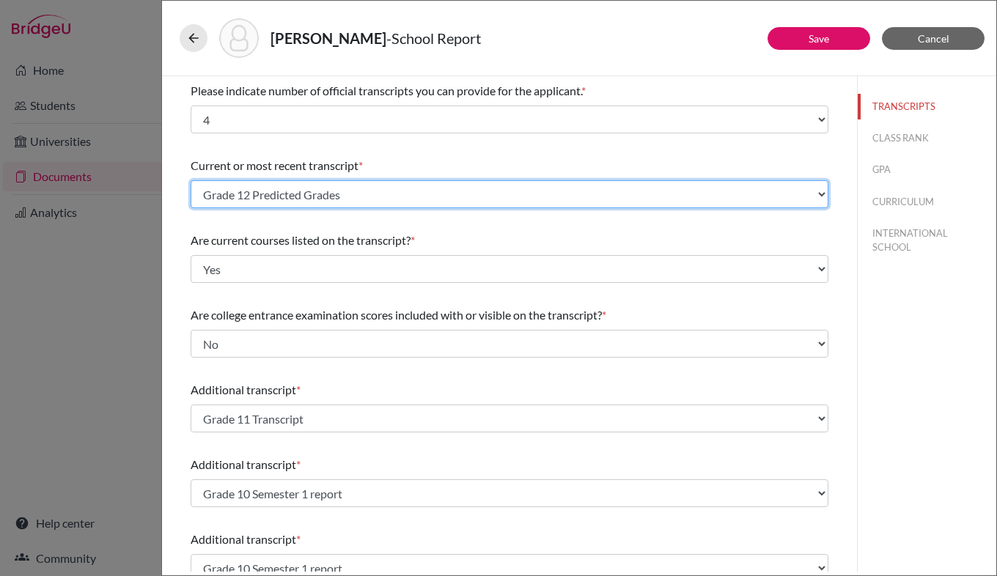
click at [738, 188] on select "Select existing document or upload a new one Grade 11 Transcript Grade 12 Predi…" at bounding box center [510, 194] width 638 height 28
click at [191, 180] on select "Select existing document or upload a new one Grade 11 Transcript Grade 12 Predi…" at bounding box center [510, 194] width 638 height 28
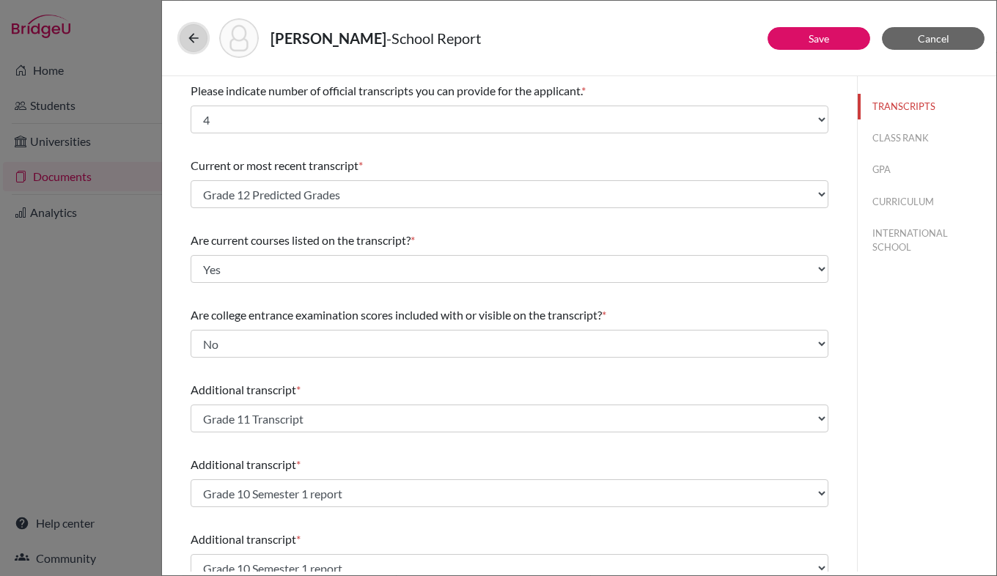
click at [188, 45] on button at bounding box center [194, 38] width 28 height 28
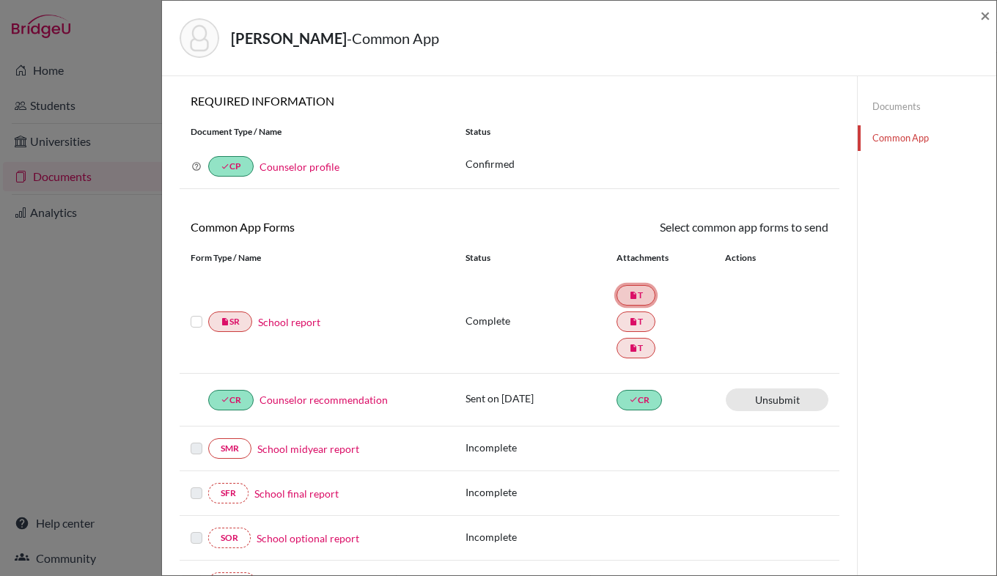
click at [631, 296] on icon "insert_drive_file" at bounding box center [633, 295] width 9 height 9
drag, startPoint x: 631, startPoint y: 296, endPoint x: 727, endPoint y: 299, distance: 95.4
click at [727, 299] on div "Complete insert_drive_file T insert_drive_file T insert_drive_file T" at bounding box center [647, 321] width 363 height 79
click at [197, 313] on label at bounding box center [197, 313] width 12 height 0
click at [0, 0] on input "checkbox" at bounding box center [0, 0] width 0 height 0
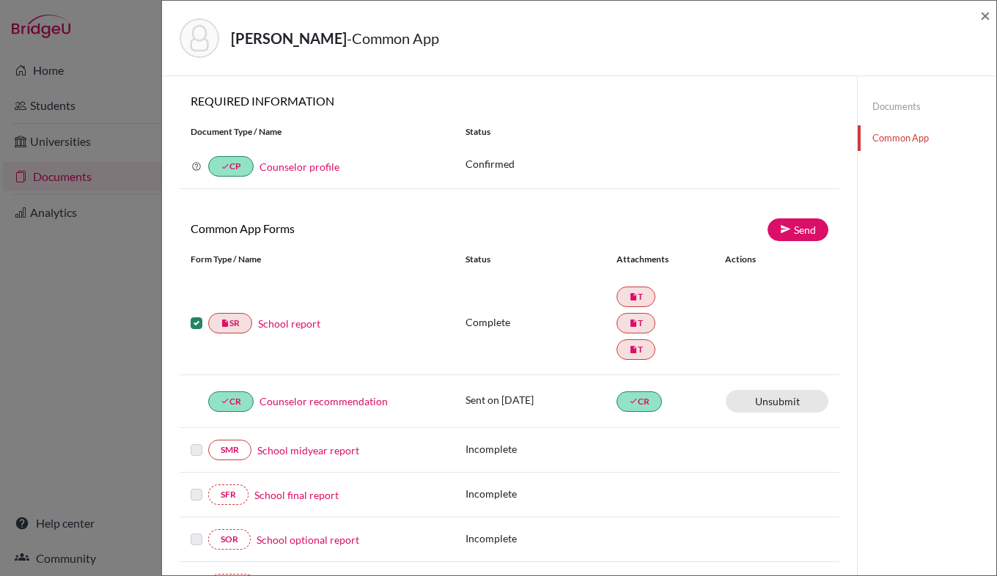
click at [190, 322] on div "insert_drive_file SR School report" at bounding box center [317, 323] width 275 height 21
click at [199, 315] on label at bounding box center [197, 315] width 12 height 0
click at [0, 0] on input "checkbox" at bounding box center [0, 0] width 0 height 0
click at [284, 320] on link "School report" at bounding box center [289, 322] width 62 height 15
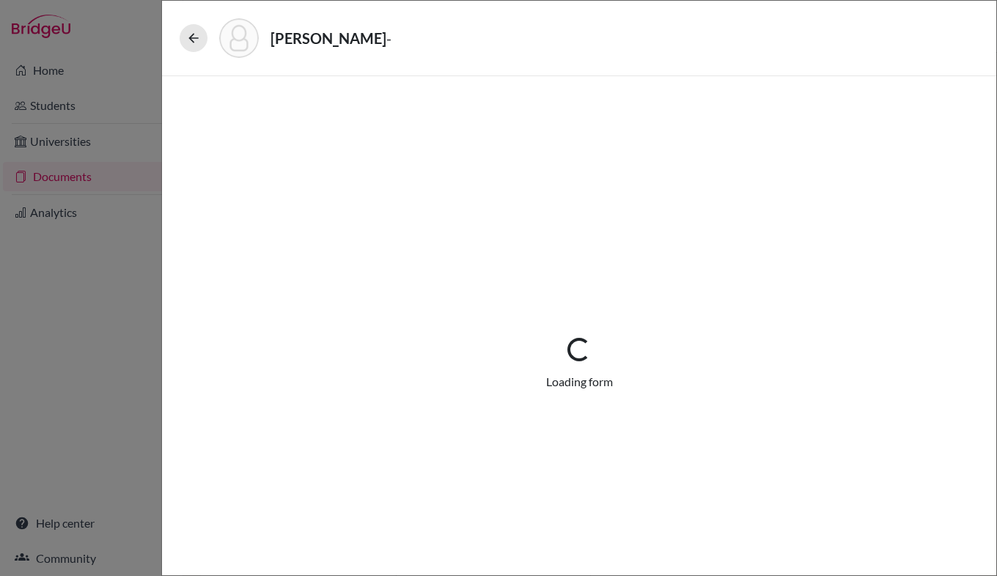
select select "4"
select select "676788"
select select "0"
select select "1"
select select "670285"
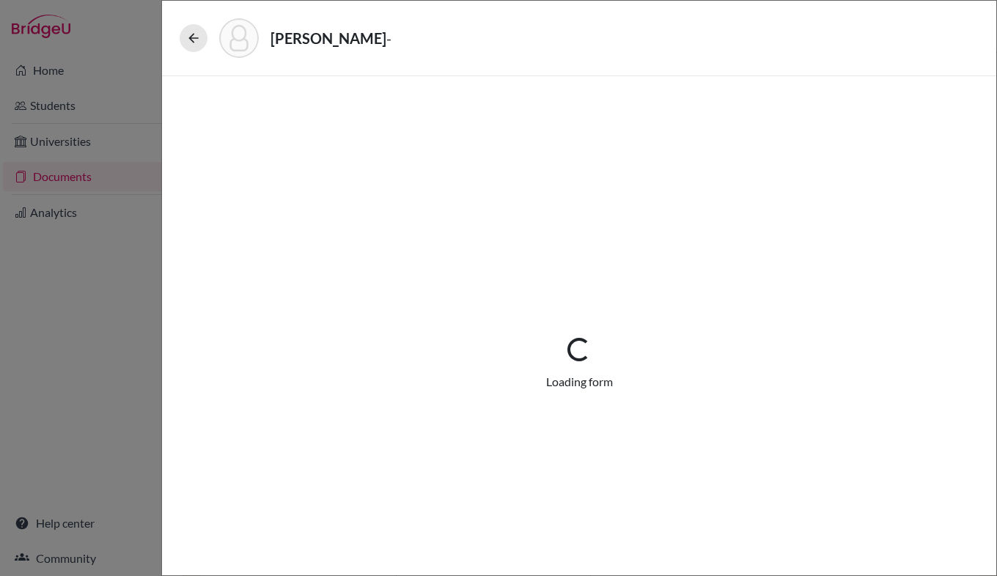
select select "676792"
select select "4"
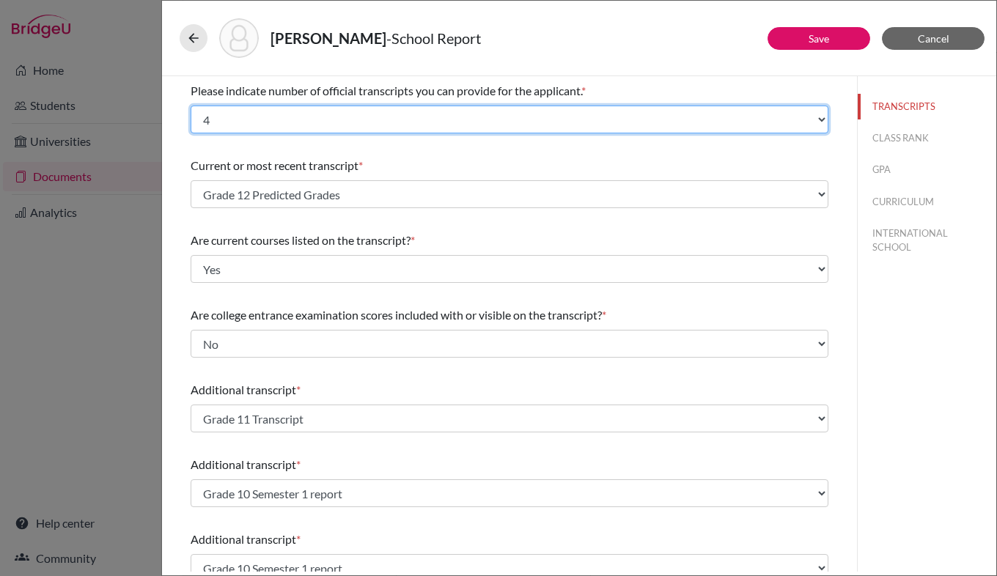
click at [777, 129] on select "Select... 1 2 3 4" at bounding box center [510, 120] width 638 height 28
select select "Select..."
click at [191, 106] on select "Select... 1 2 3 4" at bounding box center [510, 120] width 638 height 28
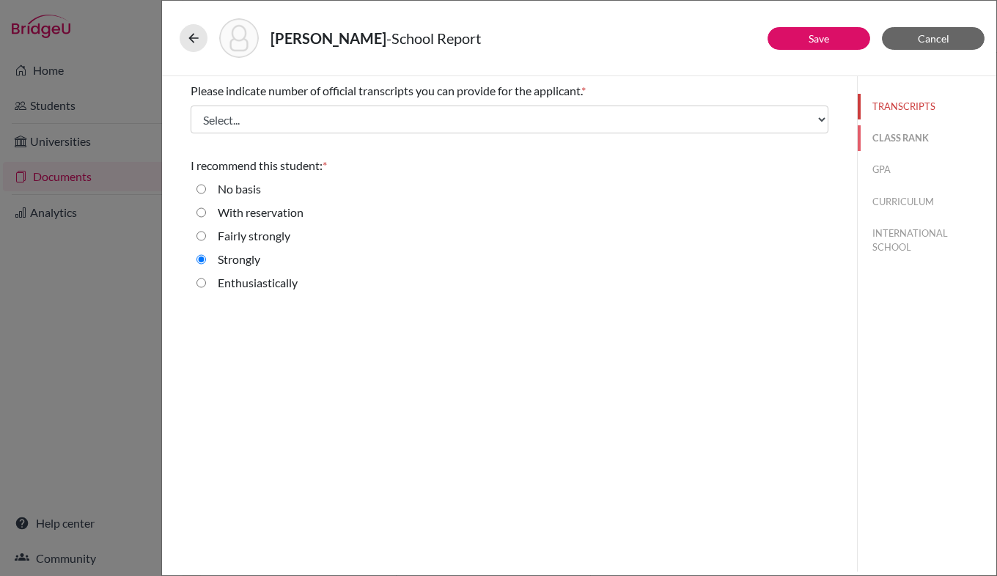
click at [913, 137] on button "CLASS RANK" at bounding box center [927, 138] width 139 height 26
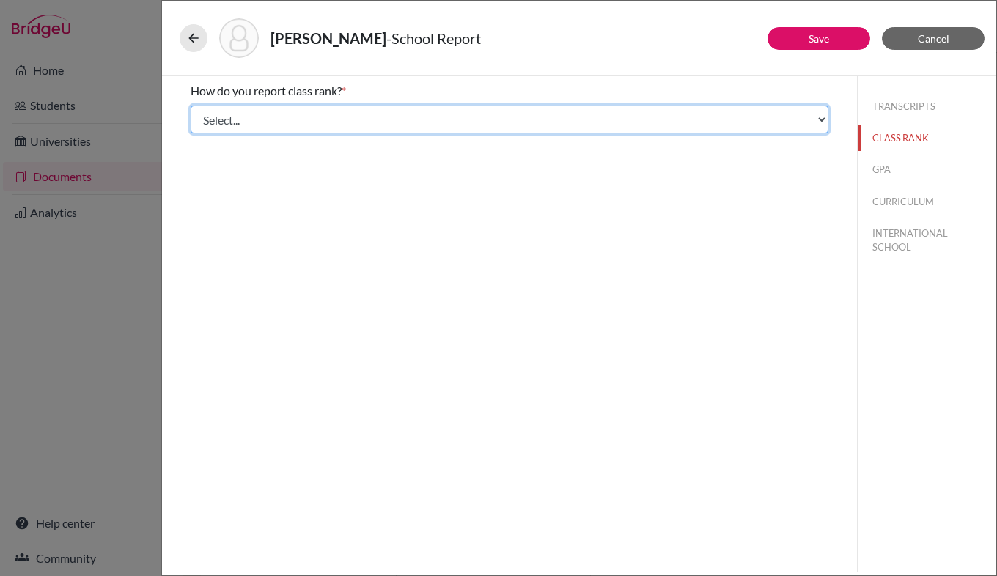
click at [771, 119] on select "Select... Exact Decile Quintile Quartile None" at bounding box center [510, 120] width 638 height 28
click at [191, 106] on select "Select... Exact Decile Quintile Quartile None" at bounding box center [510, 120] width 638 height 28
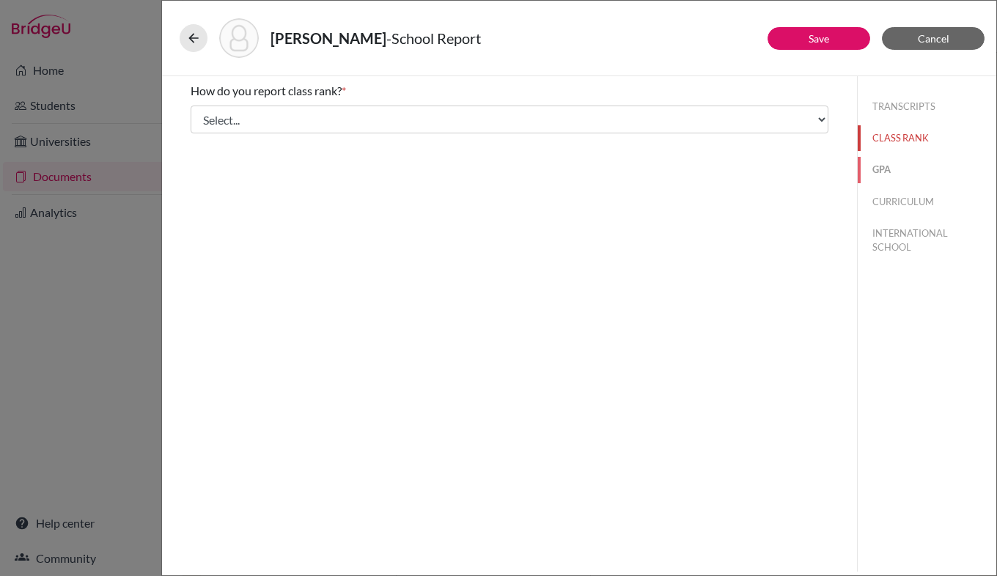
click at [884, 182] on button "GPA" at bounding box center [927, 170] width 139 height 26
click at [900, 207] on button "CURRICULUM" at bounding box center [927, 202] width 139 height 26
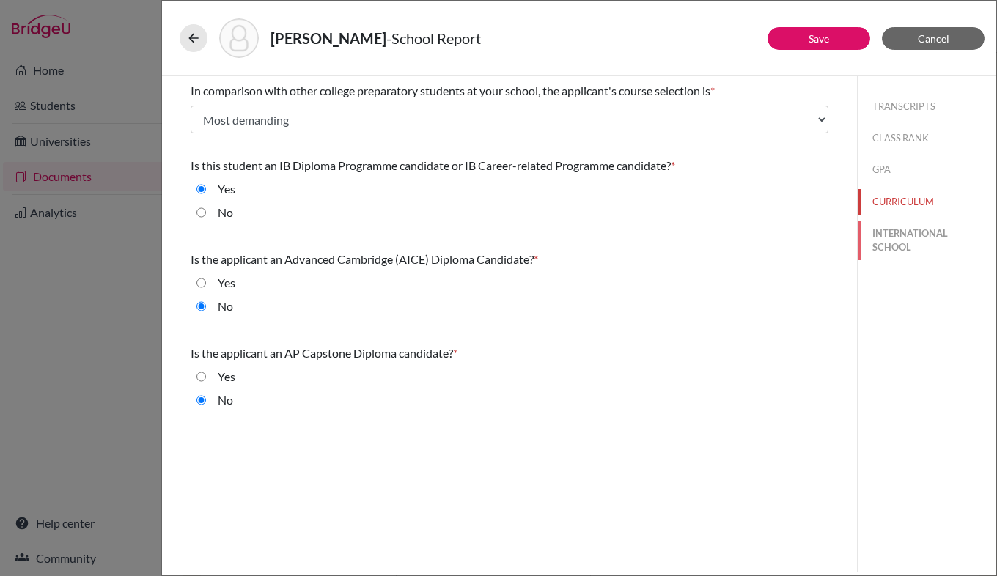
click at [903, 235] on button "INTERNATIONAL SCHOOL" at bounding box center [927, 241] width 139 height 40
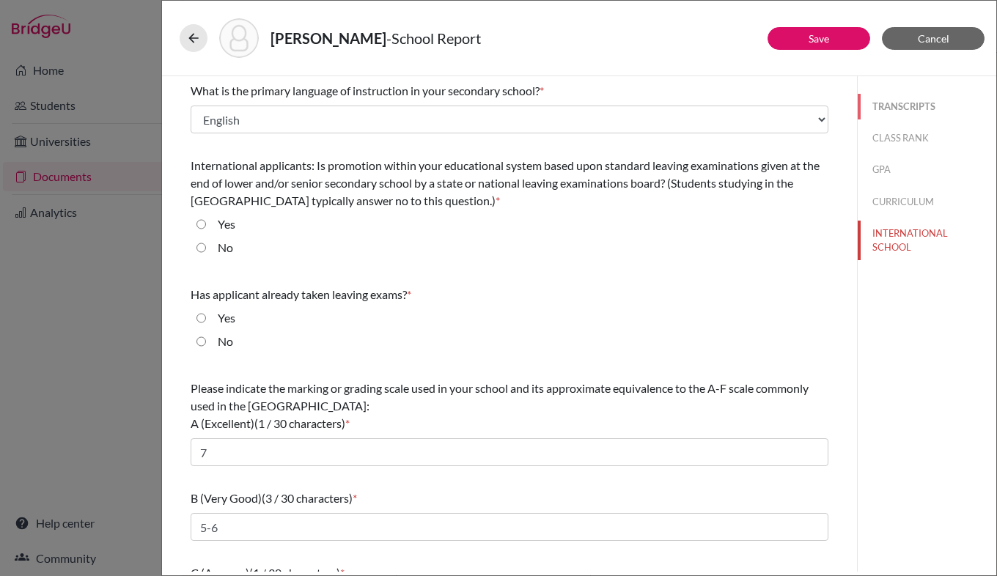
click at [892, 100] on button "TRANSCRIPTS" at bounding box center [927, 107] width 139 height 26
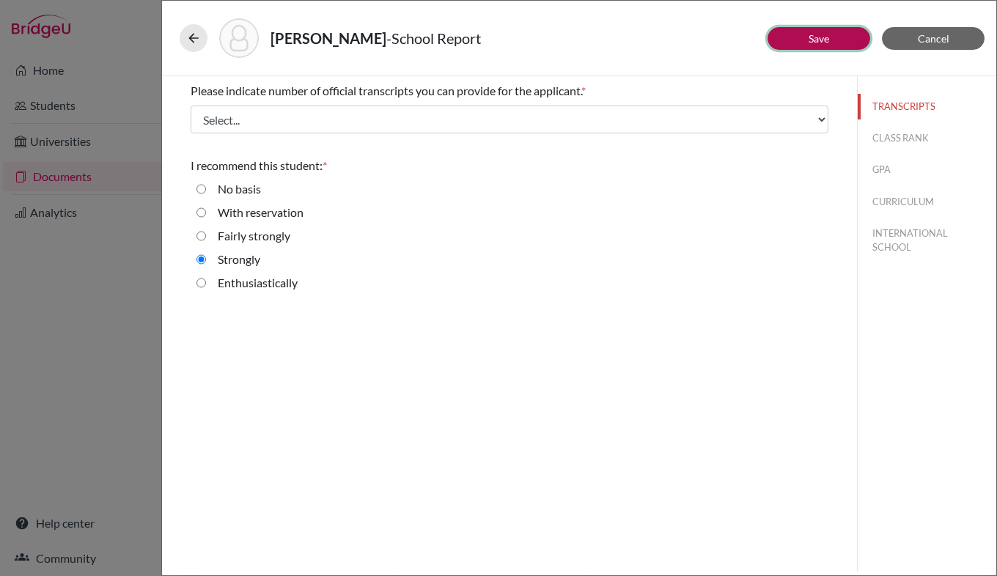
click at [796, 37] on button "Save" at bounding box center [819, 38] width 103 height 23
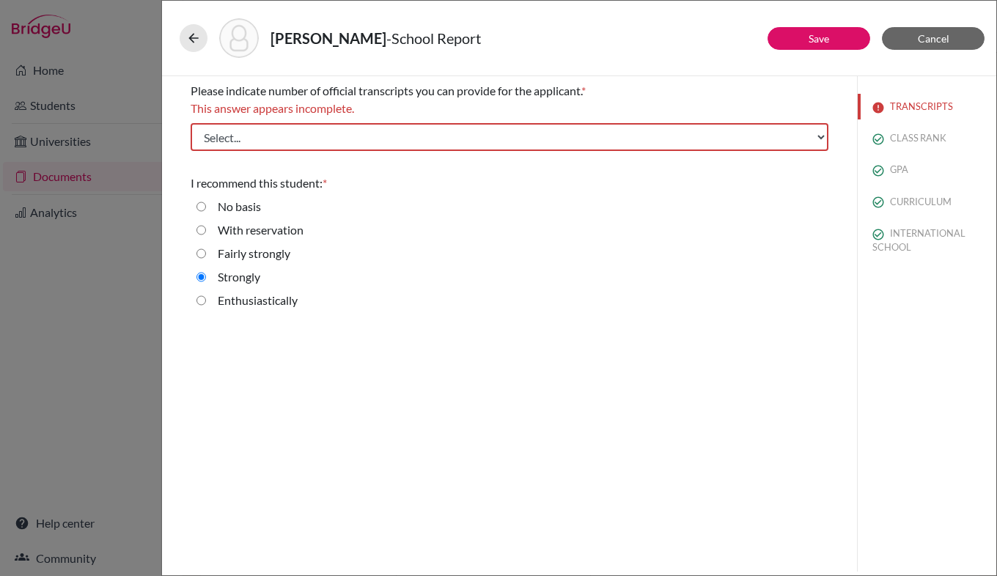
click at [716, 122] on div "Please indicate number of official transcripts you can provide for the applican…" at bounding box center [510, 116] width 638 height 81
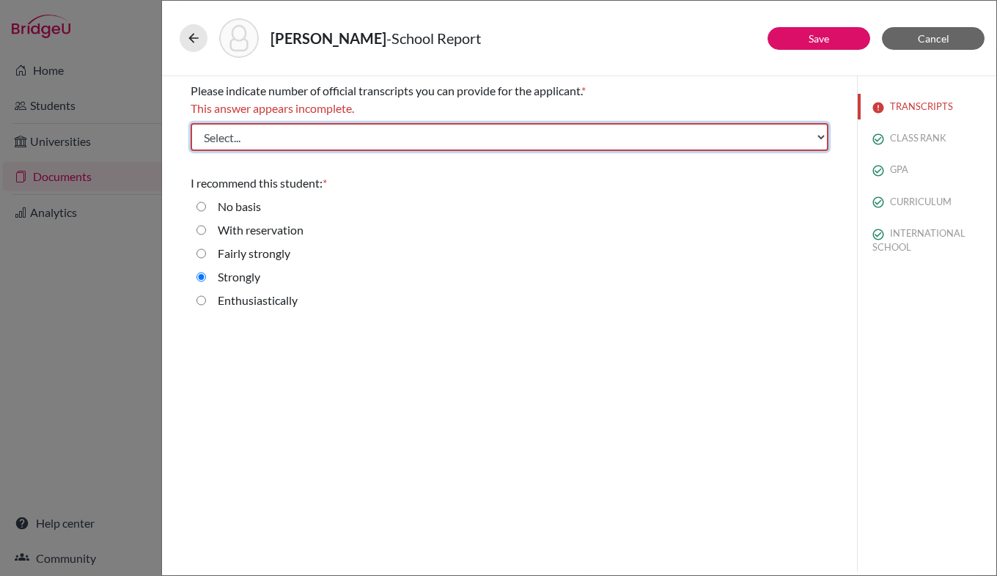
click at [713, 131] on select "Select... 1 2 3 4" at bounding box center [510, 137] width 638 height 28
select select "4"
click at [191, 123] on select "Select... 1 2 3 4" at bounding box center [510, 137] width 638 height 28
select select "4"
select select "676788"
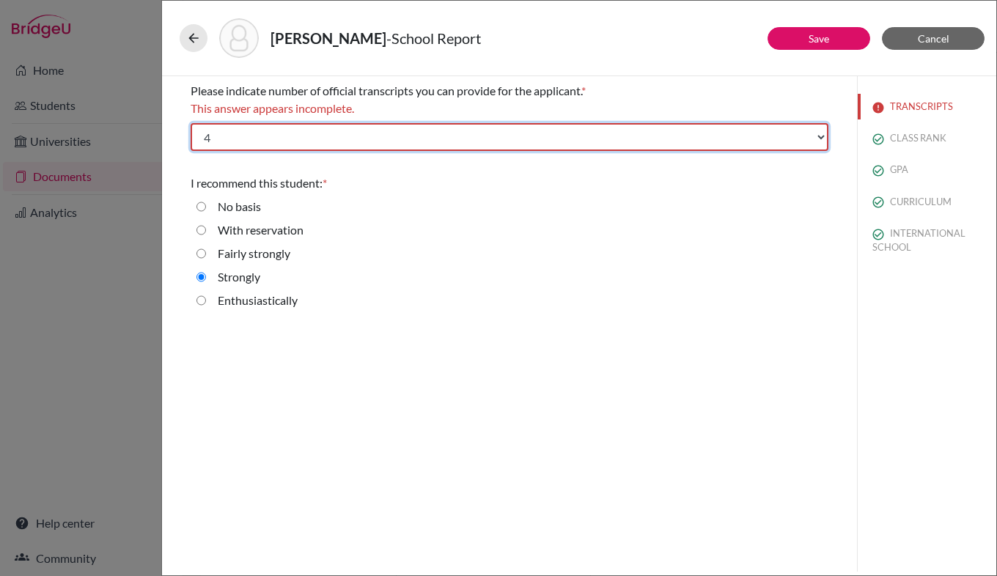
select select "0"
select select "1"
select select "670285"
select select "676792"
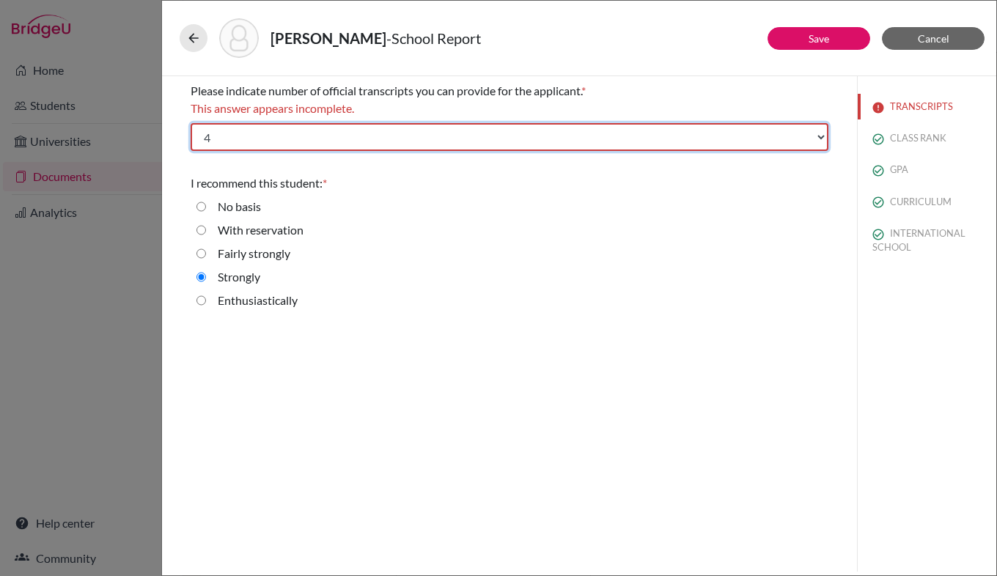
checkbox closed\ "true"
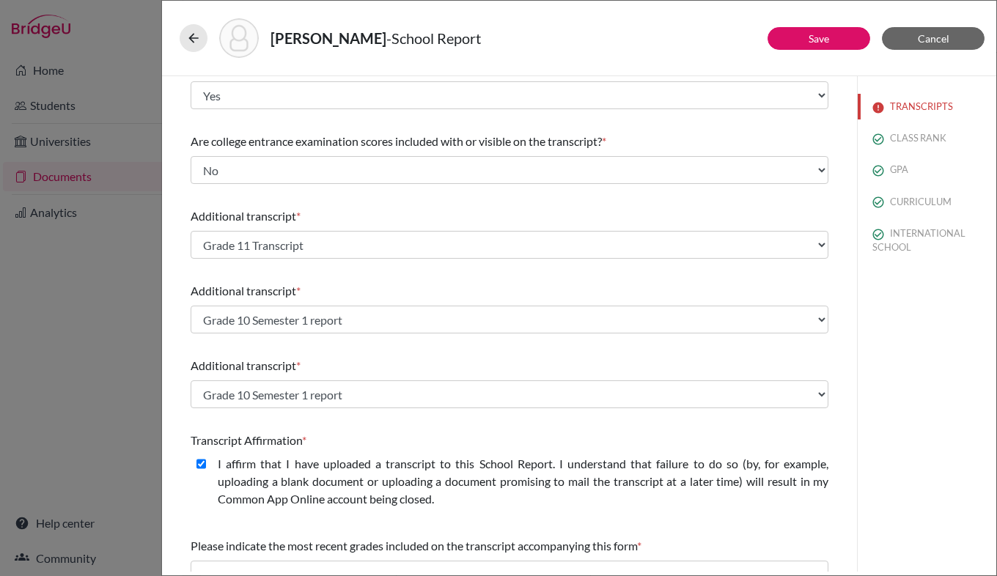
scroll to position [175, 0]
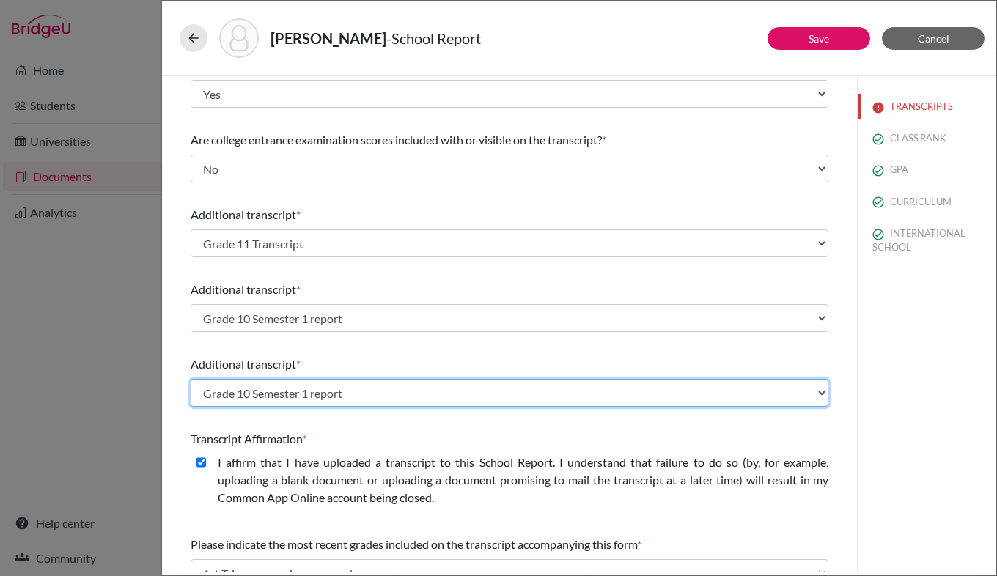
click at [400, 394] on select "Select existing document or upload a new one Grade 11 Transcript Grade 12 Predi…" at bounding box center [510, 393] width 638 height 28
click at [191, 379] on select "Select existing document or upload a new one Grade 11 Transcript Grade 12 Predi…" at bounding box center [510, 393] width 638 height 28
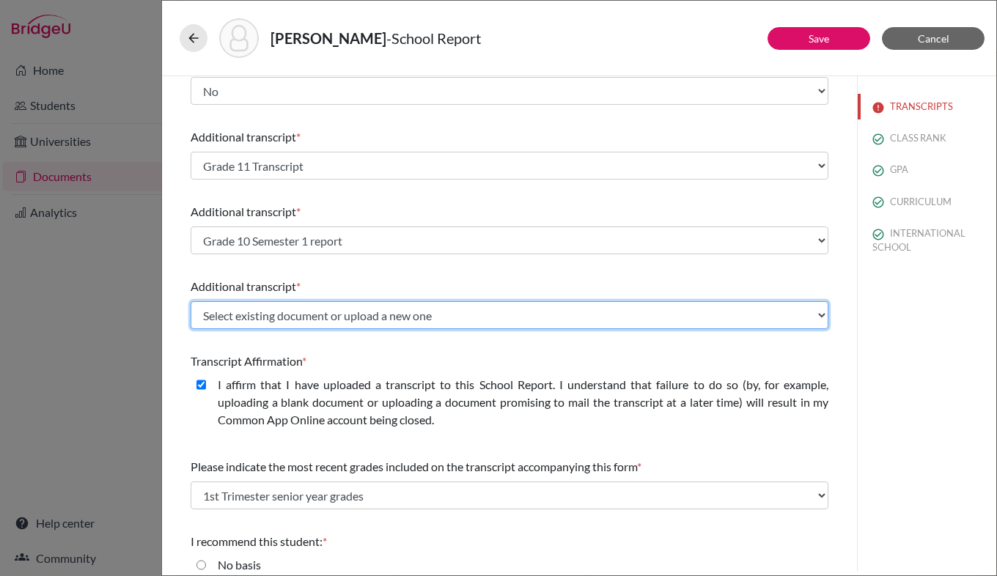
scroll to position [239, 0]
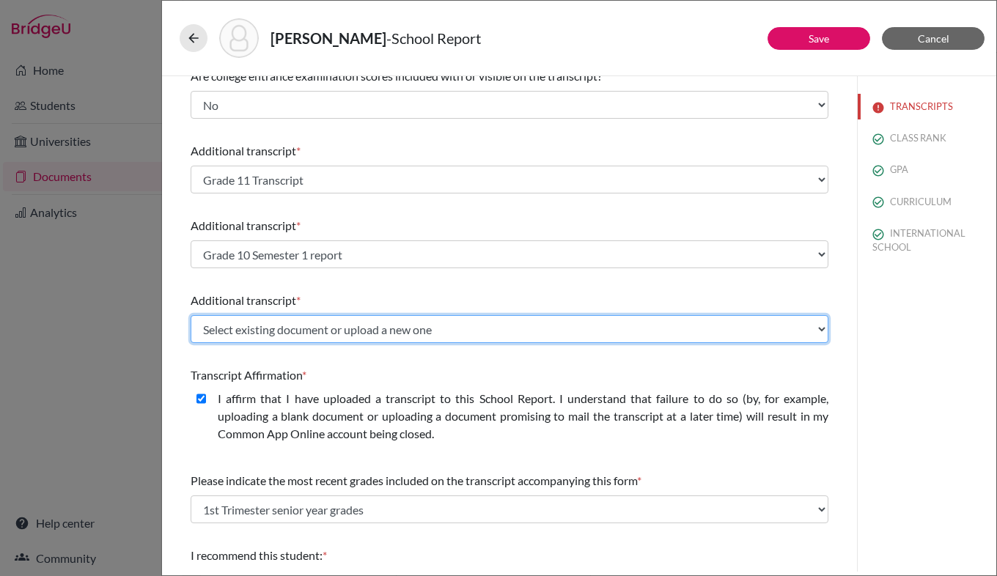
click at [643, 336] on select "Select existing document or upload a new one Grade 11 Transcript Grade 12 Predi…" at bounding box center [510, 329] width 638 height 28
select select "Upload New File"
click at [191, 315] on select "Select existing document or upload a new one Grade 11 Transcript Grade 12 Predi…" at bounding box center [510, 329] width 638 height 28
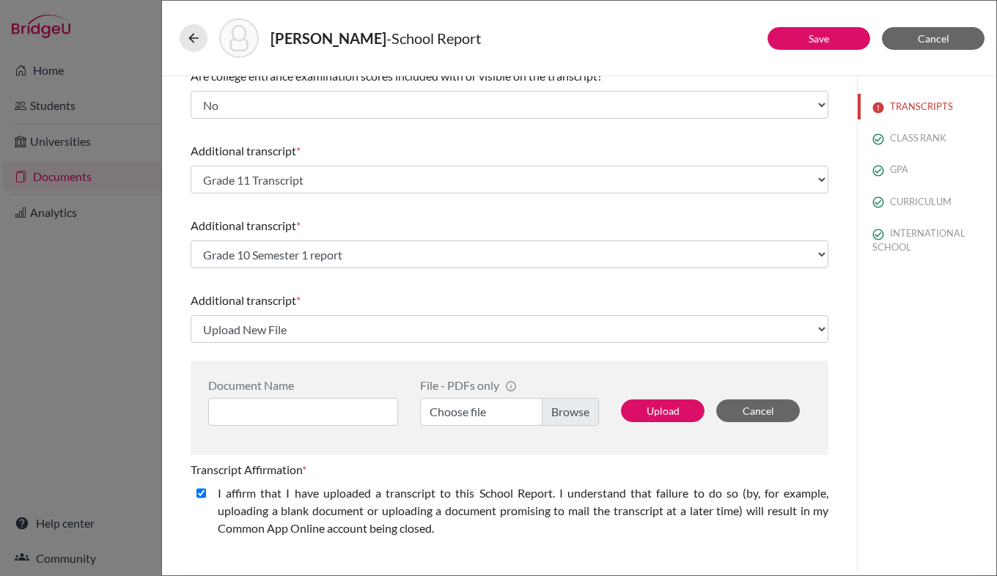
click at [560, 408] on label "Choose file" at bounding box center [509, 412] width 179 height 28
click at [560, 408] on input "Choose file" at bounding box center [509, 412] width 179 height 28
click at [335, 408] on input at bounding box center [303, 412] width 190 height 28
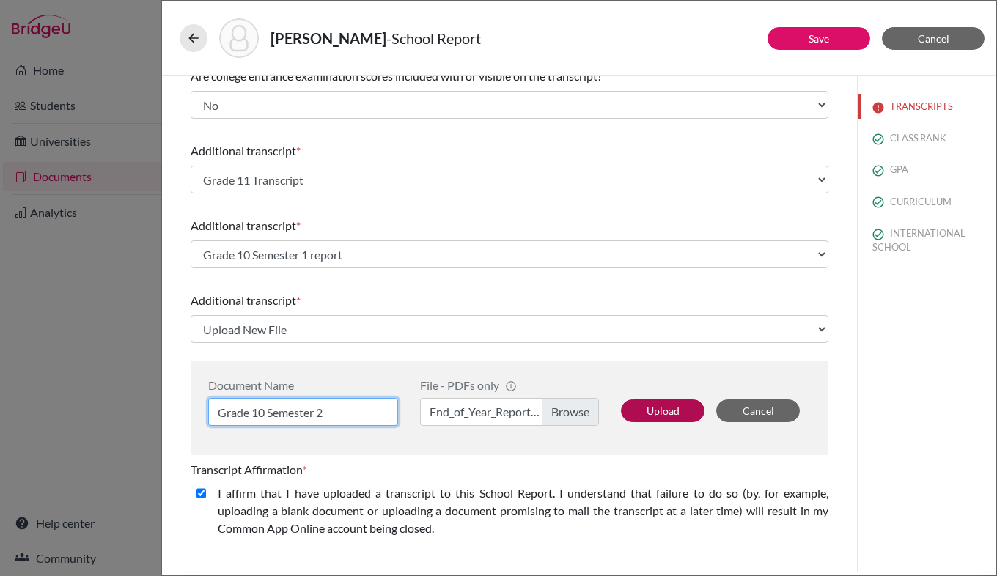
type input "Grade 10 Semester 2"
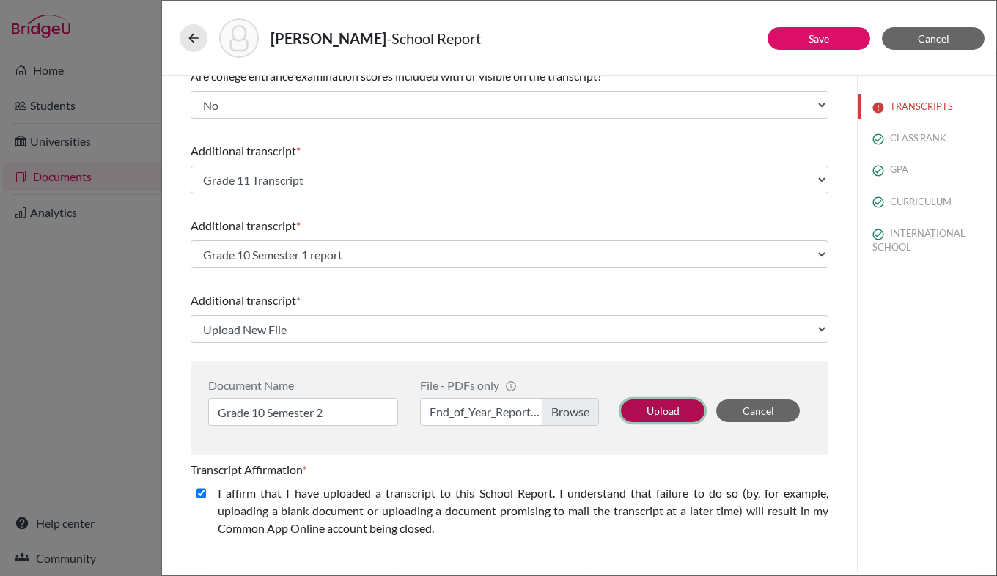
click at [660, 411] on button "Upload" at bounding box center [663, 411] width 84 height 23
select select "676793"
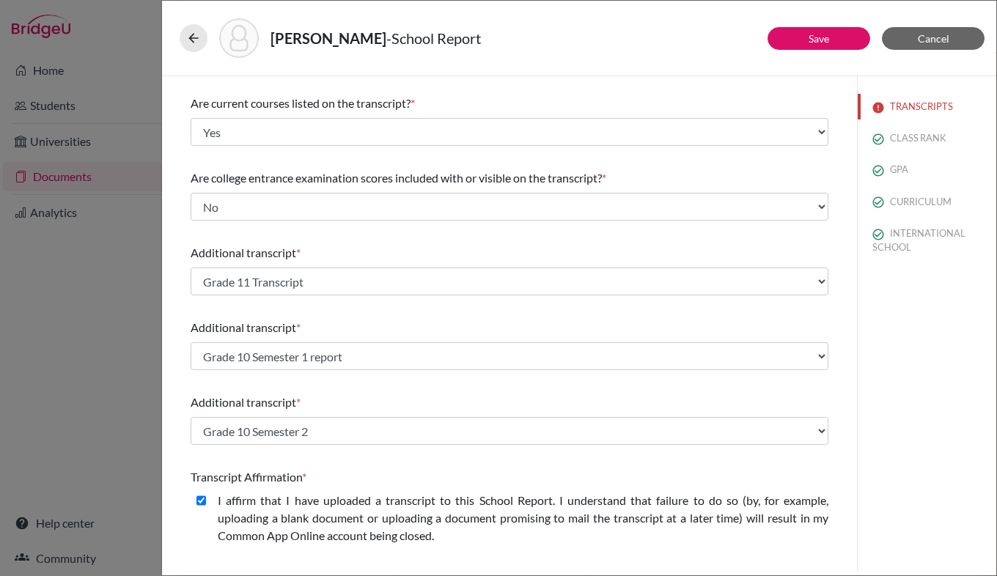
scroll to position [361, 0]
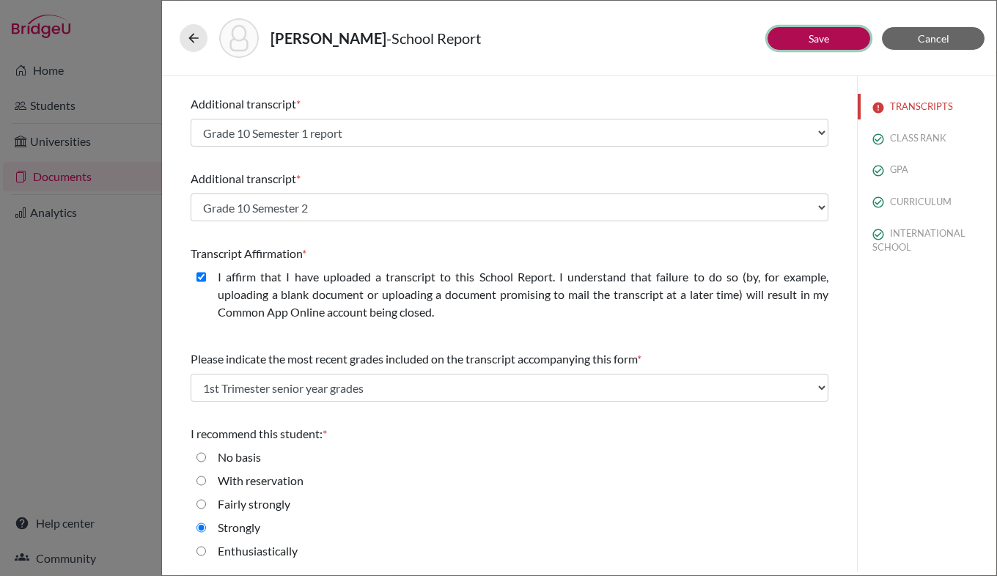
click at [830, 37] on button "Save" at bounding box center [819, 38] width 103 height 23
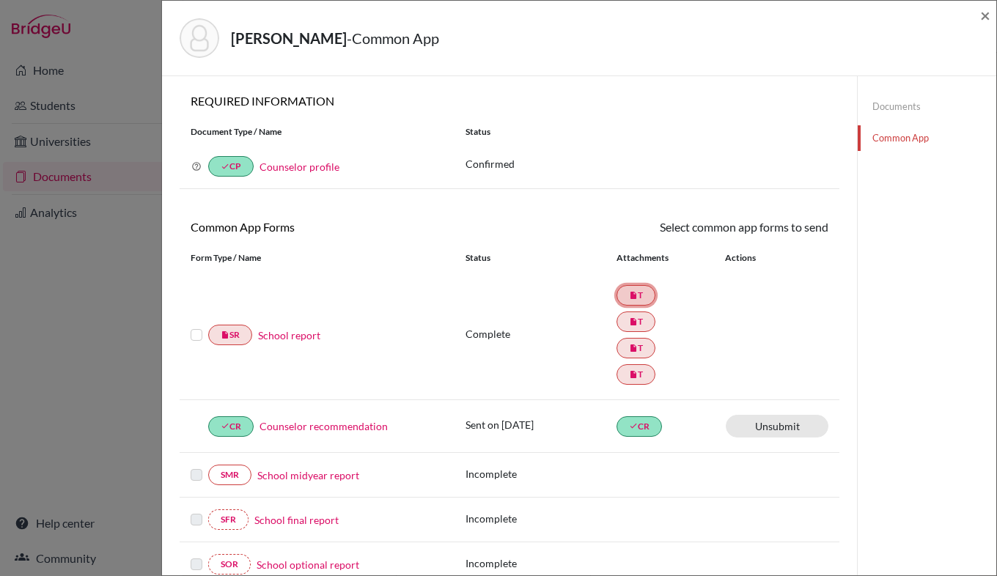
click at [632, 298] on link "insert_drive_file T" at bounding box center [636, 295] width 39 height 21
click at [986, 17] on span "×" at bounding box center [985, 14] width 10 height 21
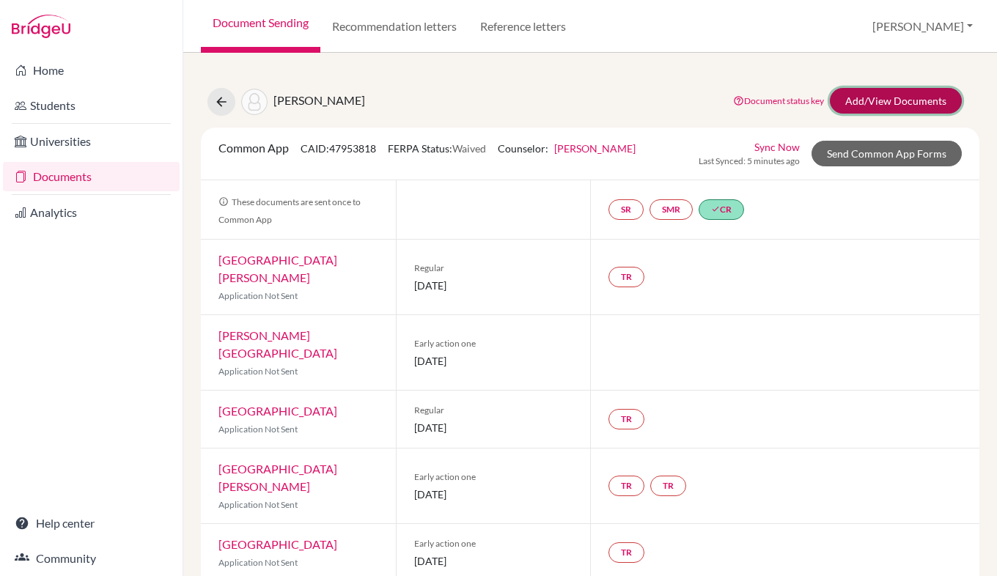
click at [871, 103] on link "Add/View Documents" at bounding box center [896, 101] width 132 height 26
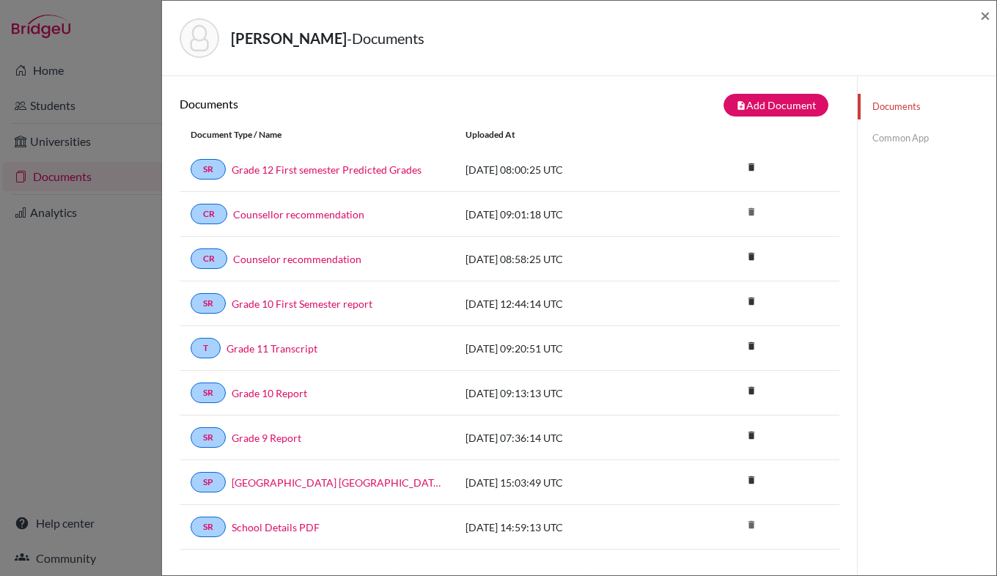
click at [886, 138] on link "Common App" at bounding box center [927, 138] width 139 height 26
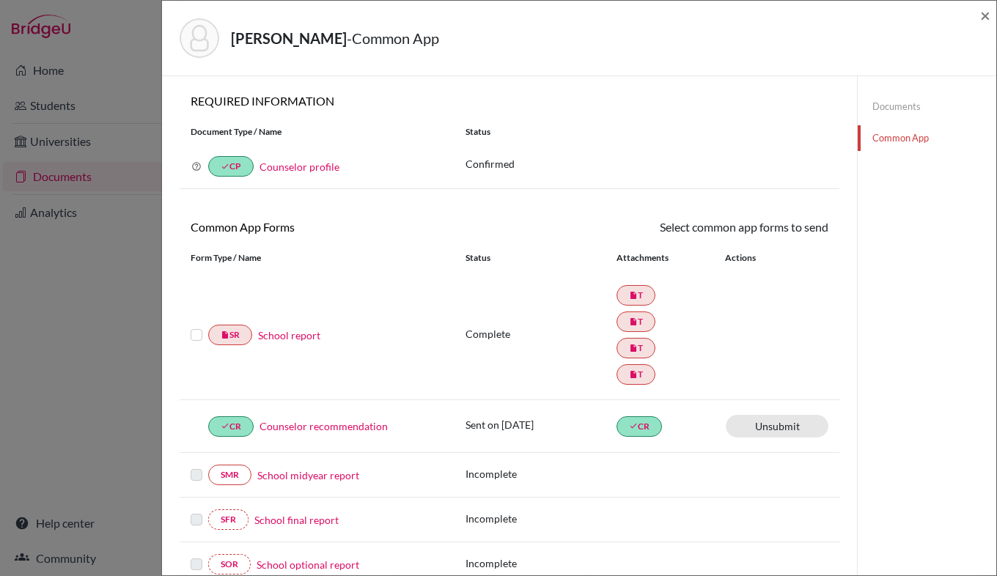
click at [898, 138] on link "Common App" at bounding box center [927, 138] width 139 height 26
click at [293, 340] on link "School report" at bounding box center [289, 335] width 62 height 15
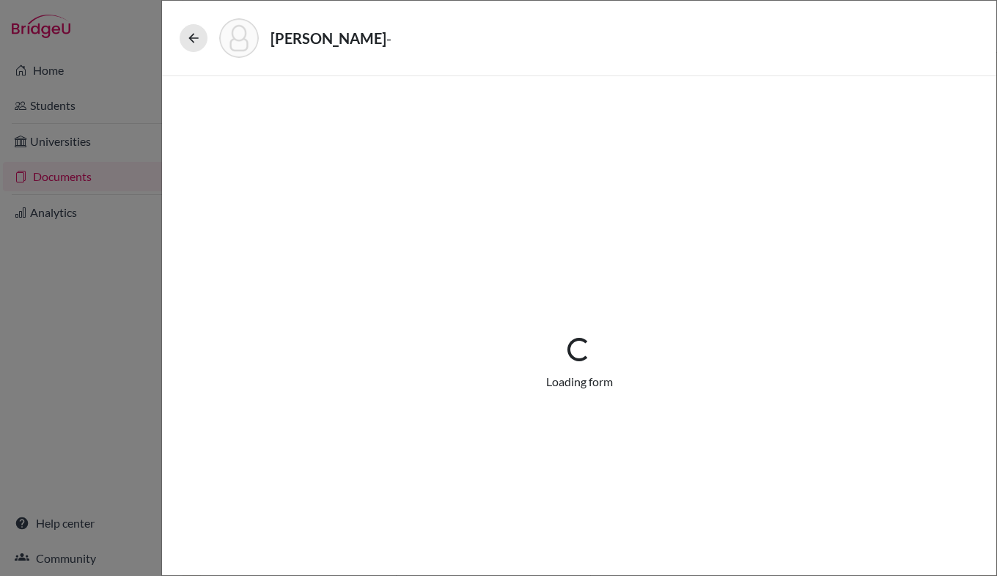
select select "4"
select select "676788"
select select "0"
select select "1"
select select "670285"
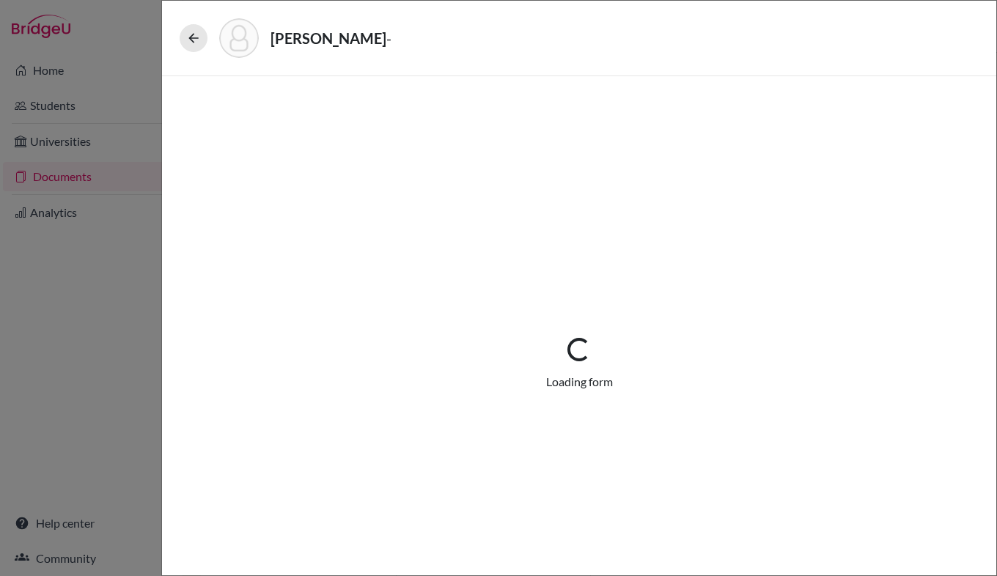
select select "676792"
select select "676793"
select select "4"
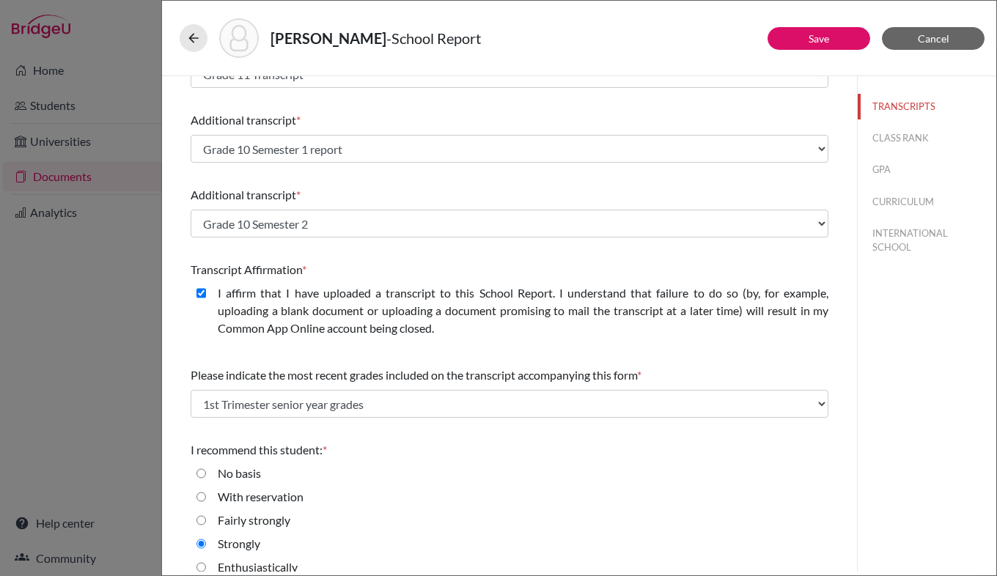
scroll to position [361, 0]
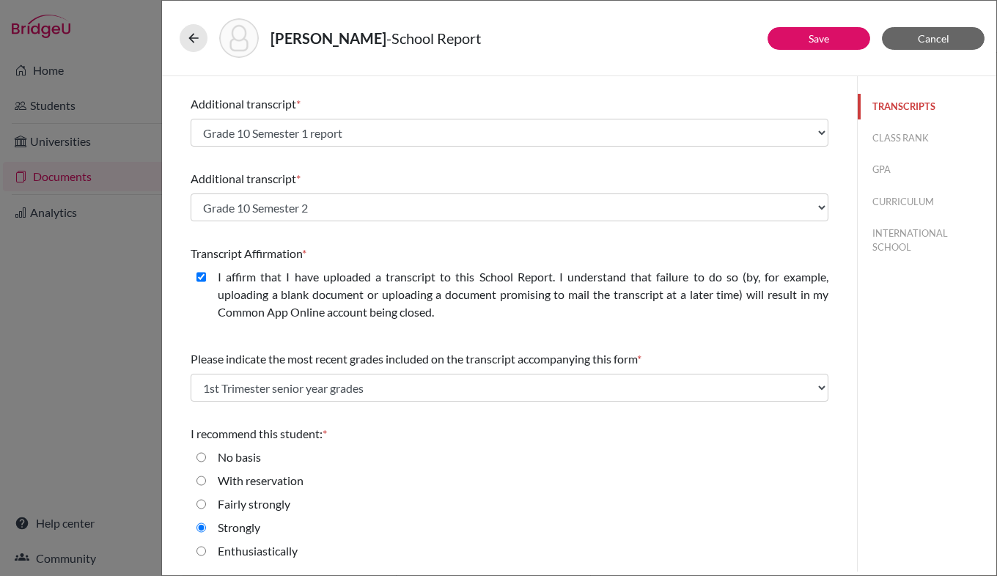
click at [890, 107] on button "TRANSCRIPTS" at bounding box center [927, 107] width 139 height 26
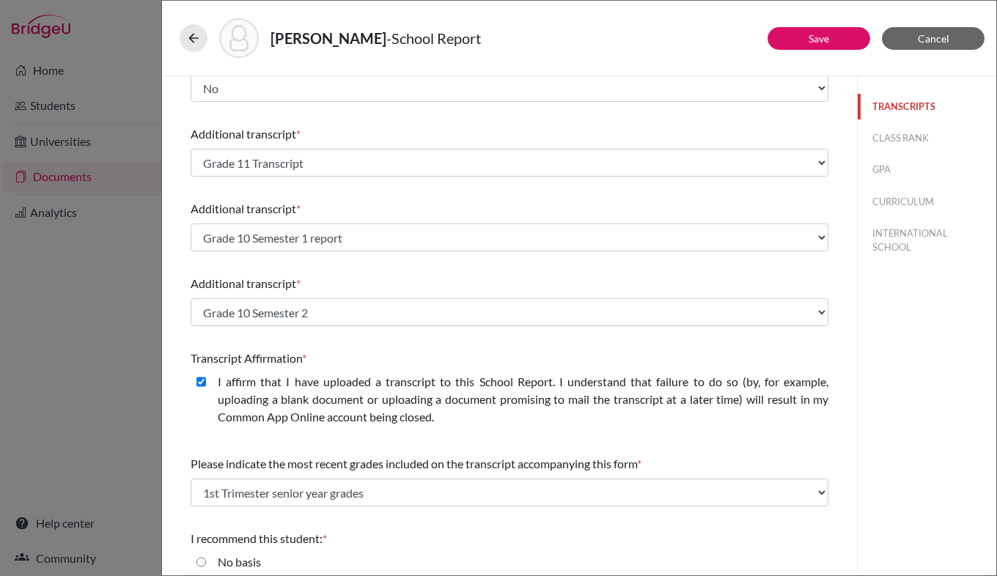
scroll to position [260, 0]
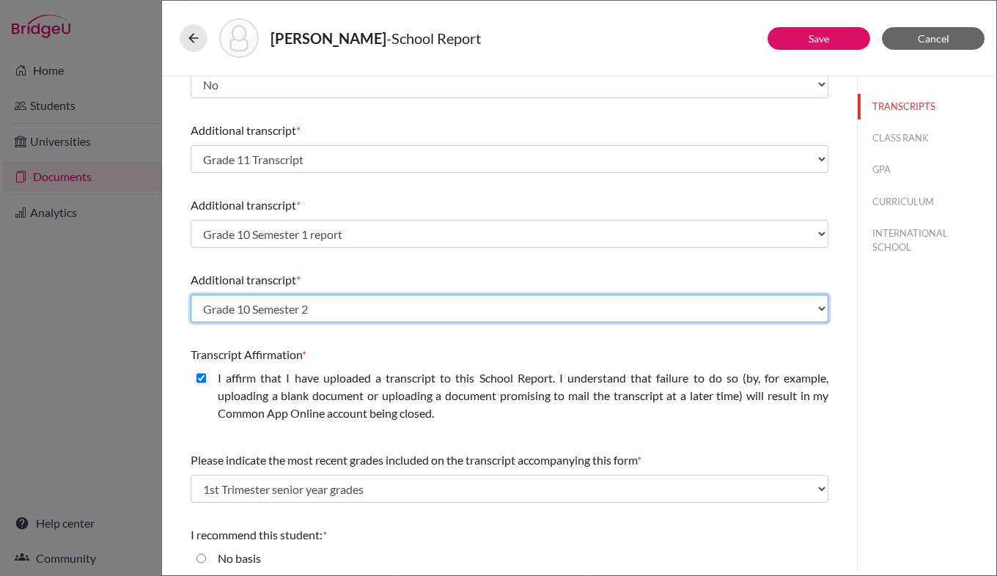
click at [521, 317] on select "Select existing document or upload a new one Grade 11 Transcript Grade 12 Predi…" at bounding box center [510, 309] width 638 height 28
select select "Upload New File"
click at [191, 295] on select "Select existing document or upload a new one Grade 11 Transcript Grade 12 Predi…" at bounding box center [510, 309] width 638 height 28
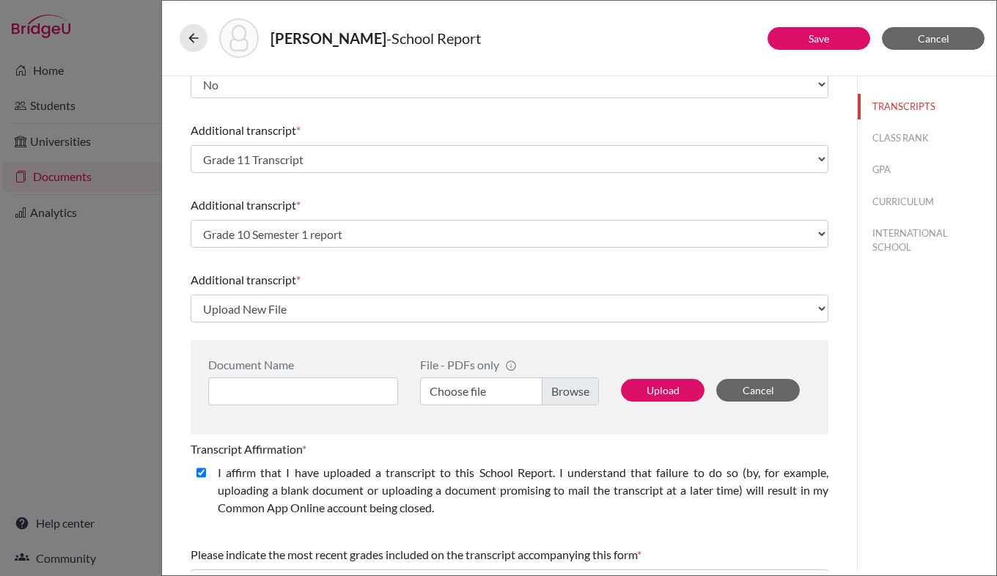
click at [554, 385] on label "Choose file" at bounding box center [509, 392] width 179 height 28
click at [554, 385] on input "Choose file" at bounding box center [509, 392] width 179 height 28
click at [315, 405] on input at bounding box center [303, 392] width 190 height 28
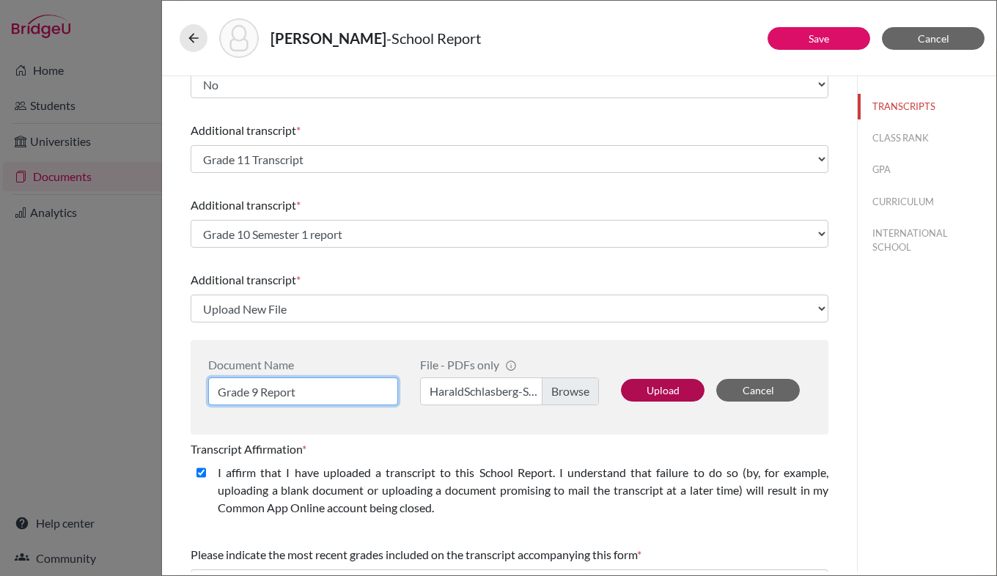
type input "Grade 9 Report"
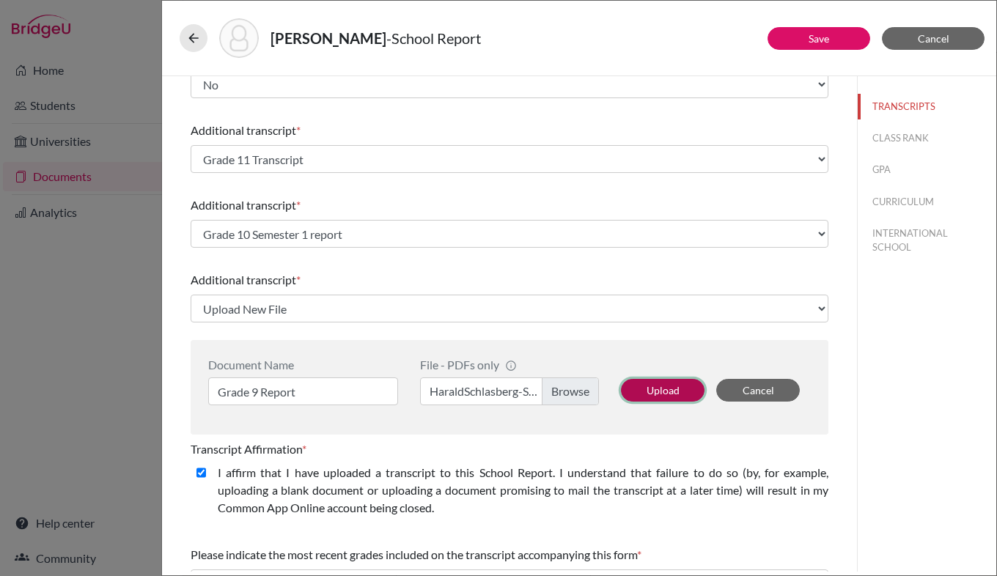
click at [649, 392] on button "Upload" at bounding box center [663, 390] width 84 height 23
select select "676795"
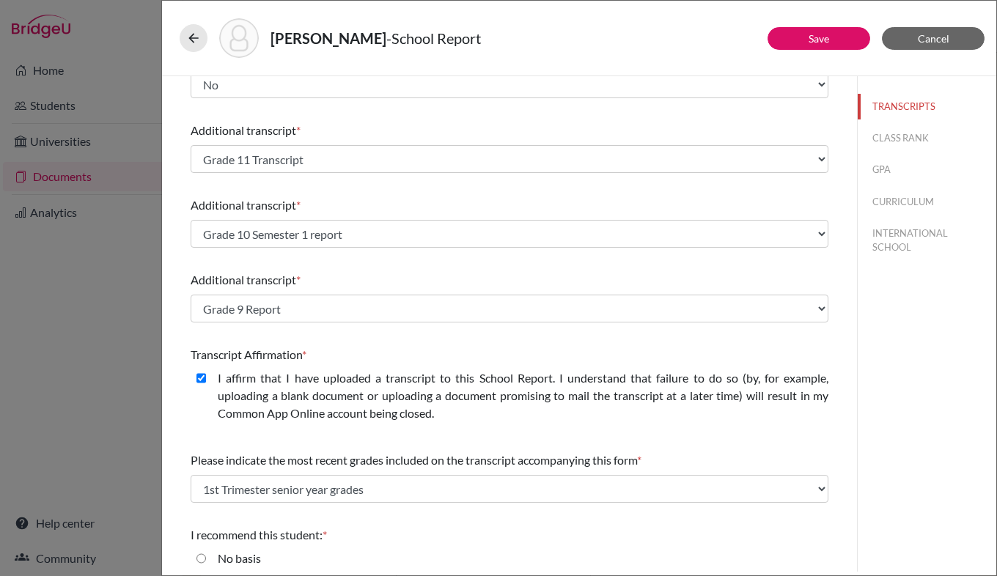
click at [131, 102] on div "[PERSON_NAME] - School Report Save Cancel Please indicate number of official tr…" at bounding box center [498, 288] width 997 height 576
click at [951, 40] on button "Cancel" at bounding box center [933, 38] width 103 height 23
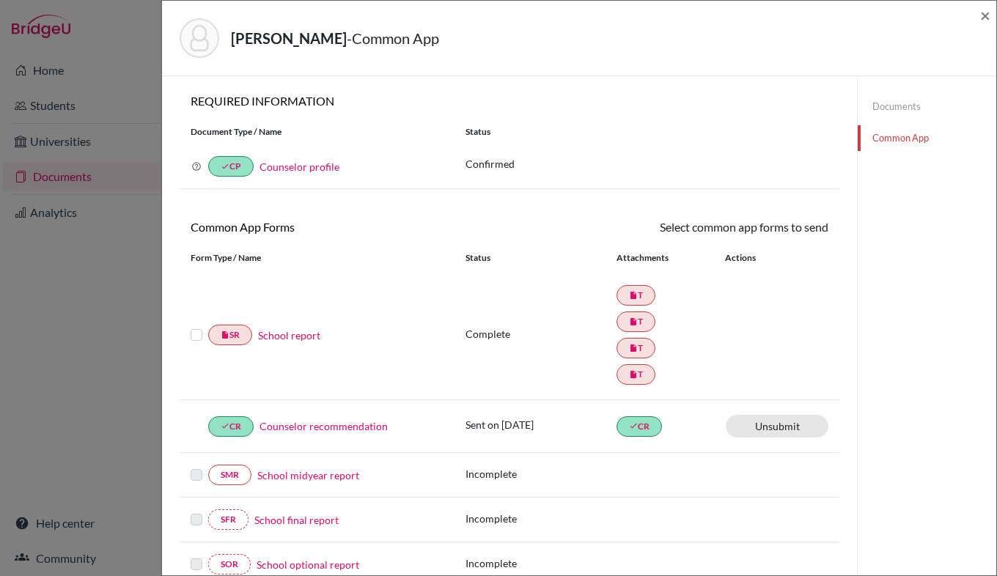
click at [126, 41] on div "[PERSON_NAME] - Common App × × REQUIRED INFORMATION Document Type / Name Status…" at bounding box center [498, 288] width 997 height 576
